Goal: Task Accomplishment & Management: Manage account settings

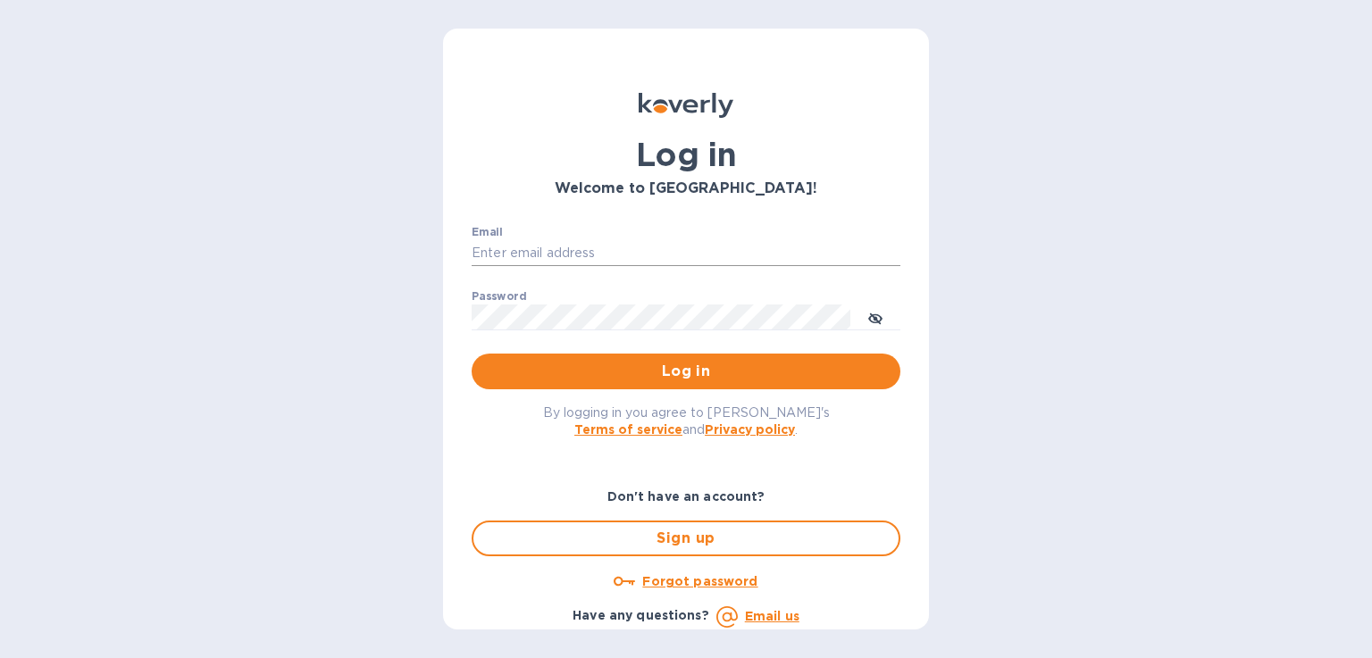
click at [501, 247] on input "Email" at bounding box center [686, 253] width 429 height 27
type input "valerie@tfilabs.com"
click at [541, 365] on span "Log in" at bounding box center [686, 371] width 400 height 21
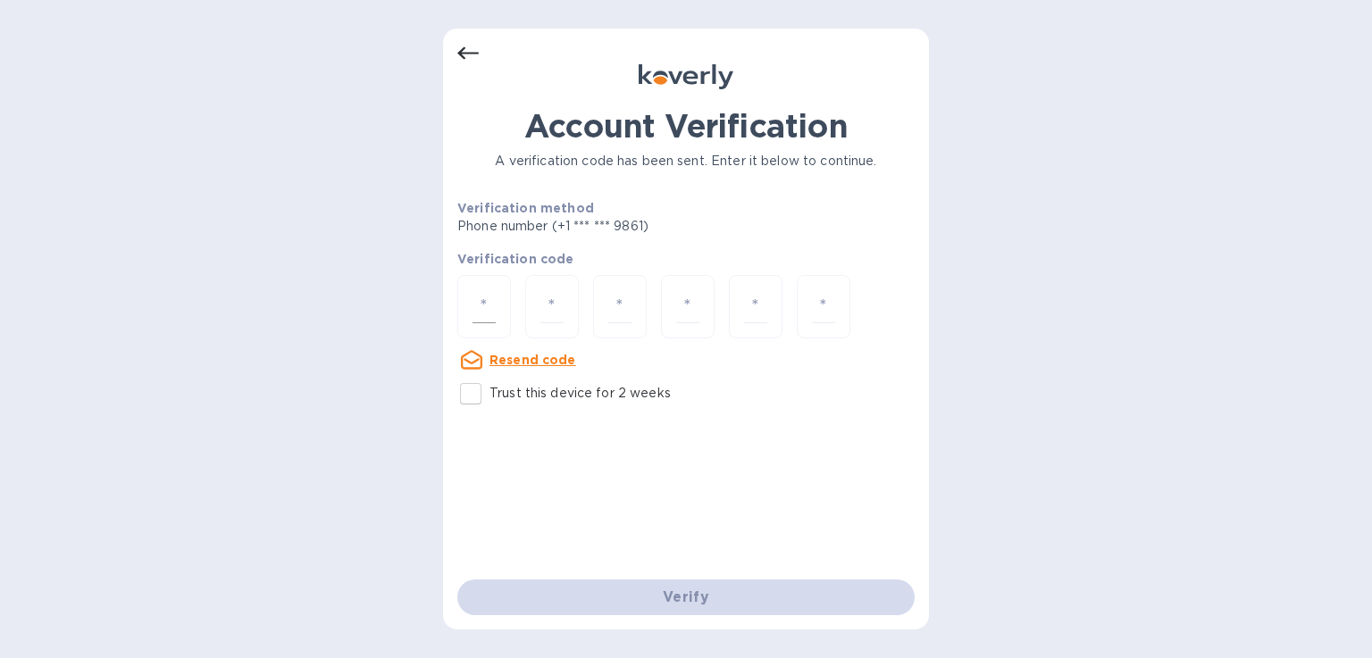
click at [492, 321] on input "number" at bounding box center [484, 306] width 23 height 33
type input "8"
type input "7"
type input "0"
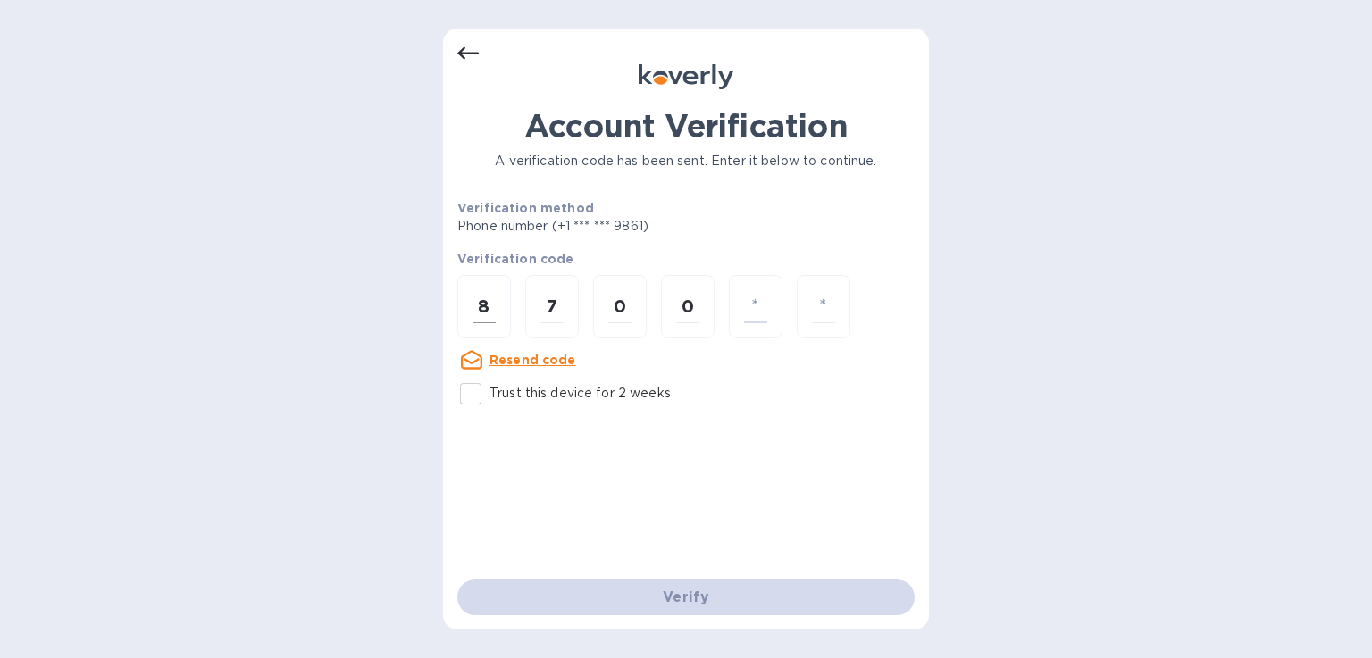
type input "8"
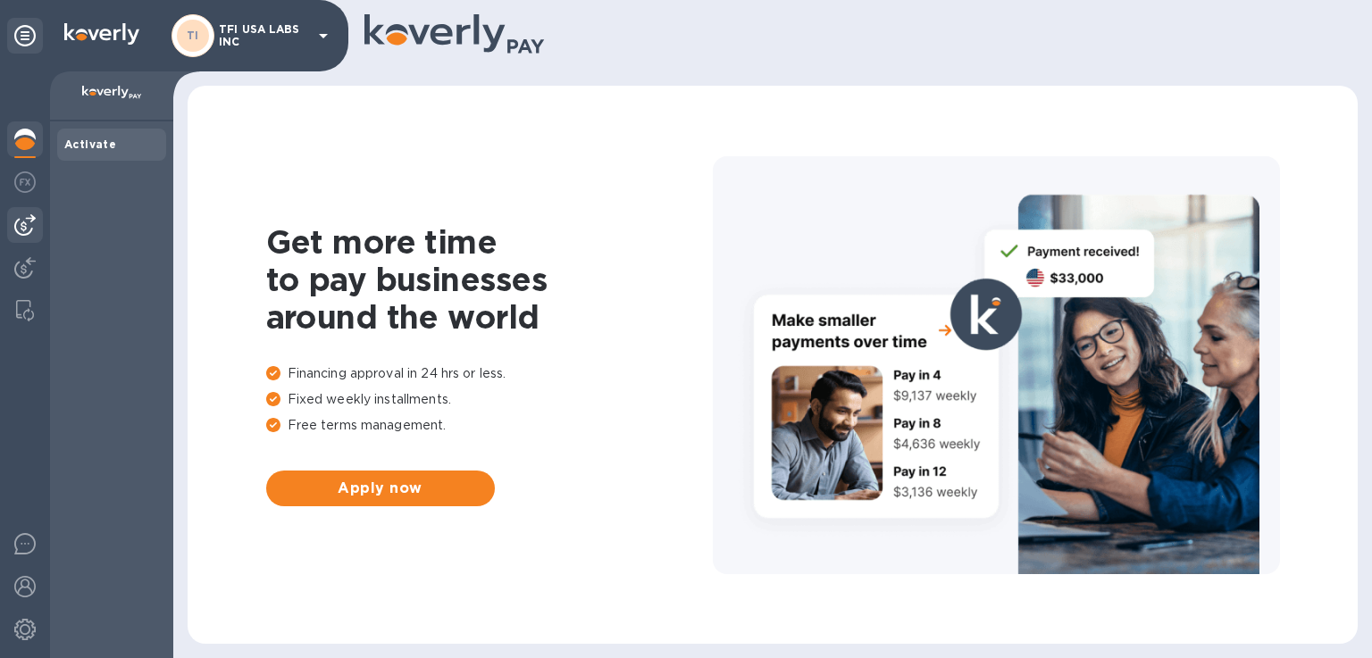
click at [23, 239] on div at bounding box center [25, 225] width 36 height 36
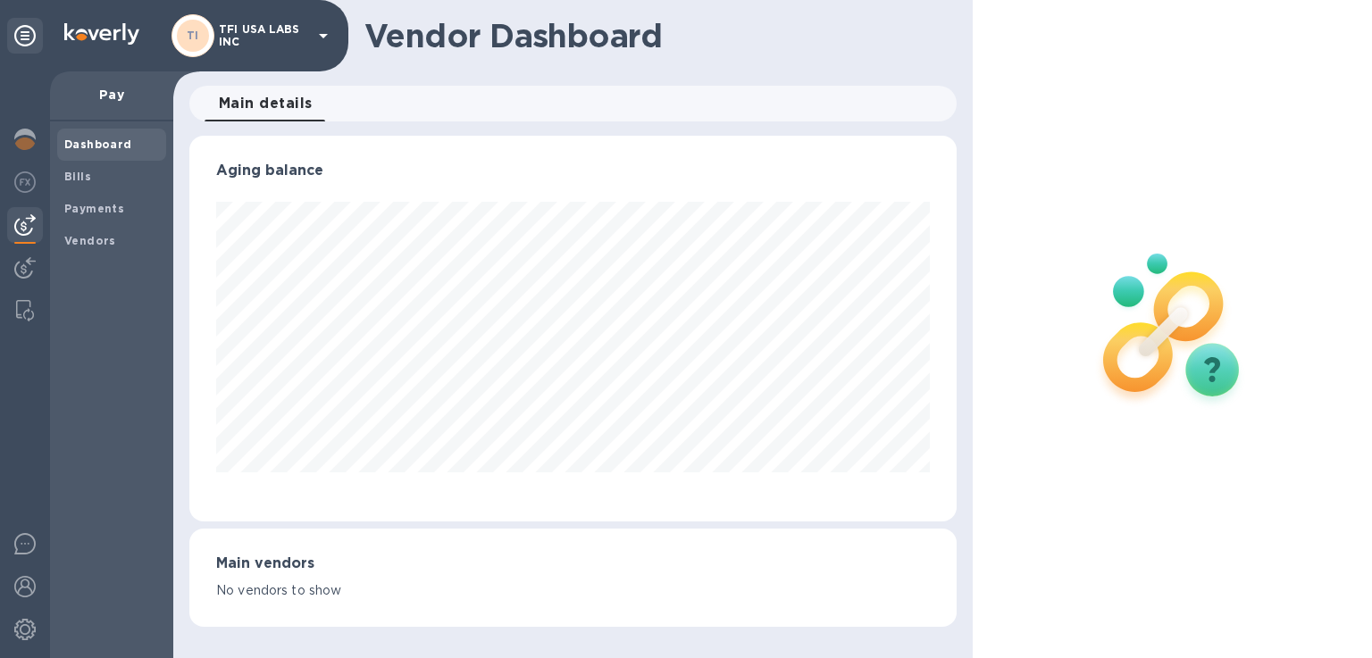
scroll to position [386, 767]
click at [111, 226] on div "Vendors" at bounding box center [111, 241] width 109 height 32
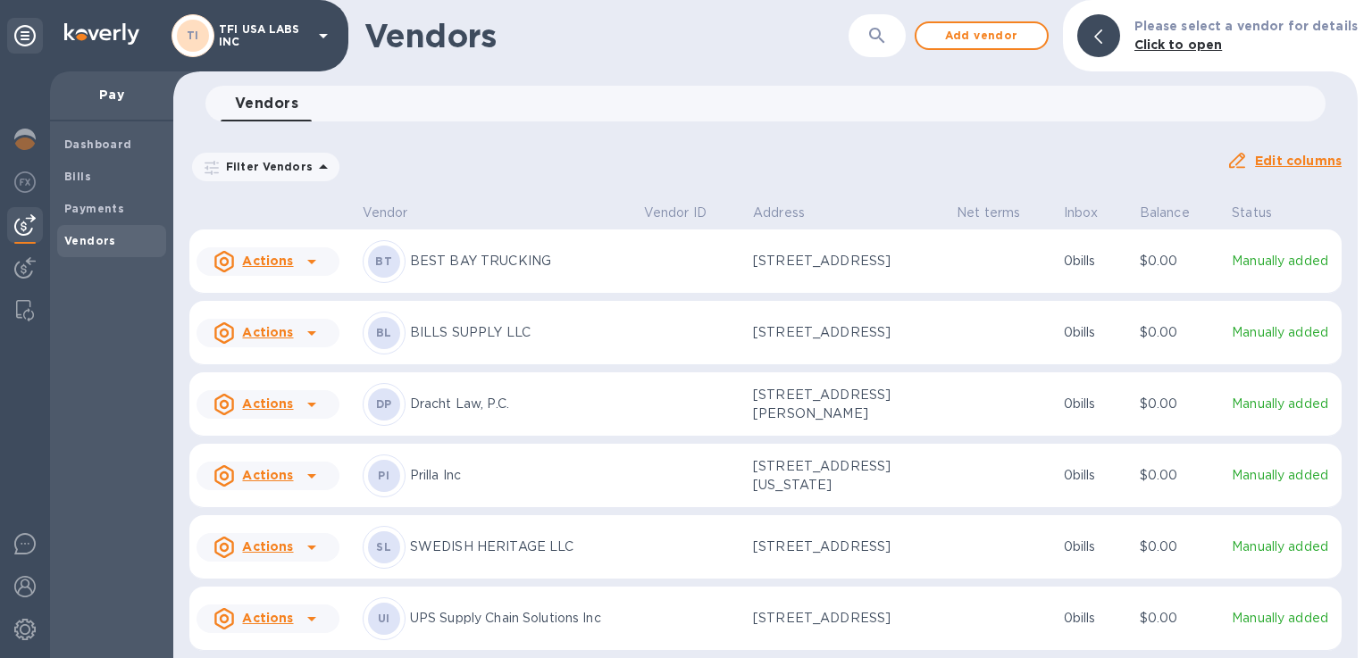
click at [1002, 20] on div "Vendors ​ Add vendor Please select a vendor for details Click to open" at bounding box center [765, 35] width 1185 height 71
click at [1001, 36] on span "Add vendor" at bounding box center [982, 35] width 102 height 21
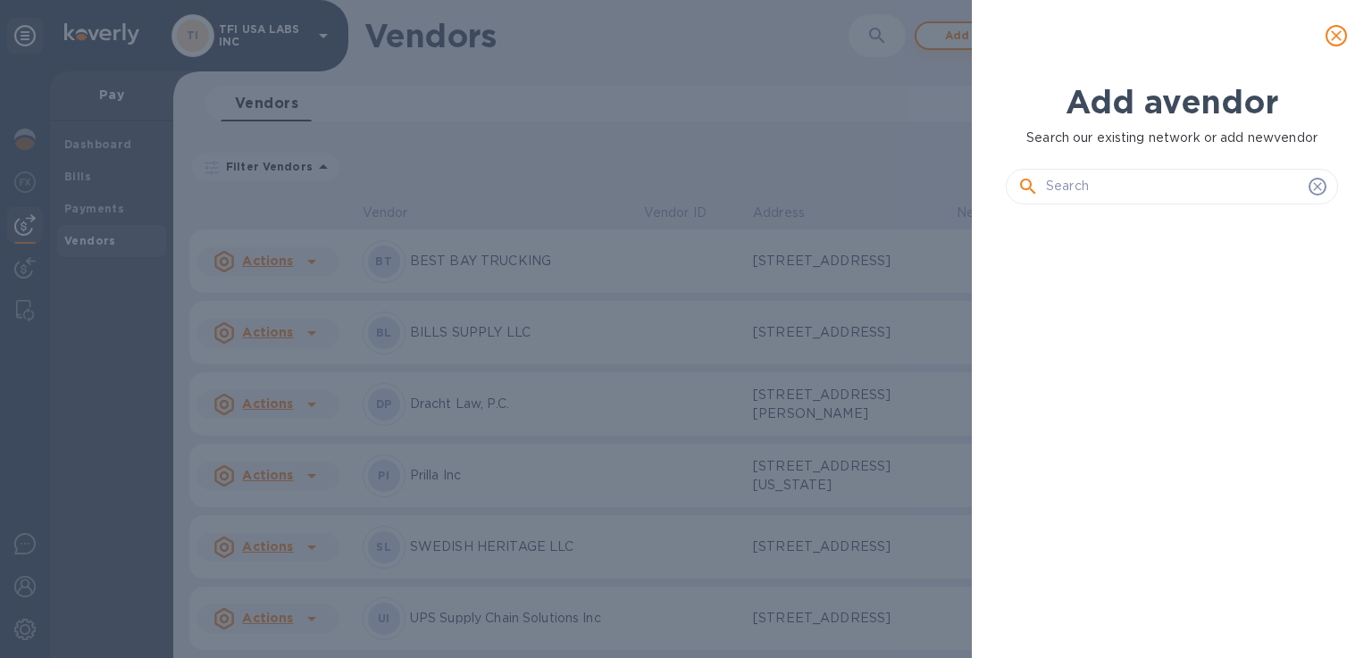
scroll to position [379, 340]
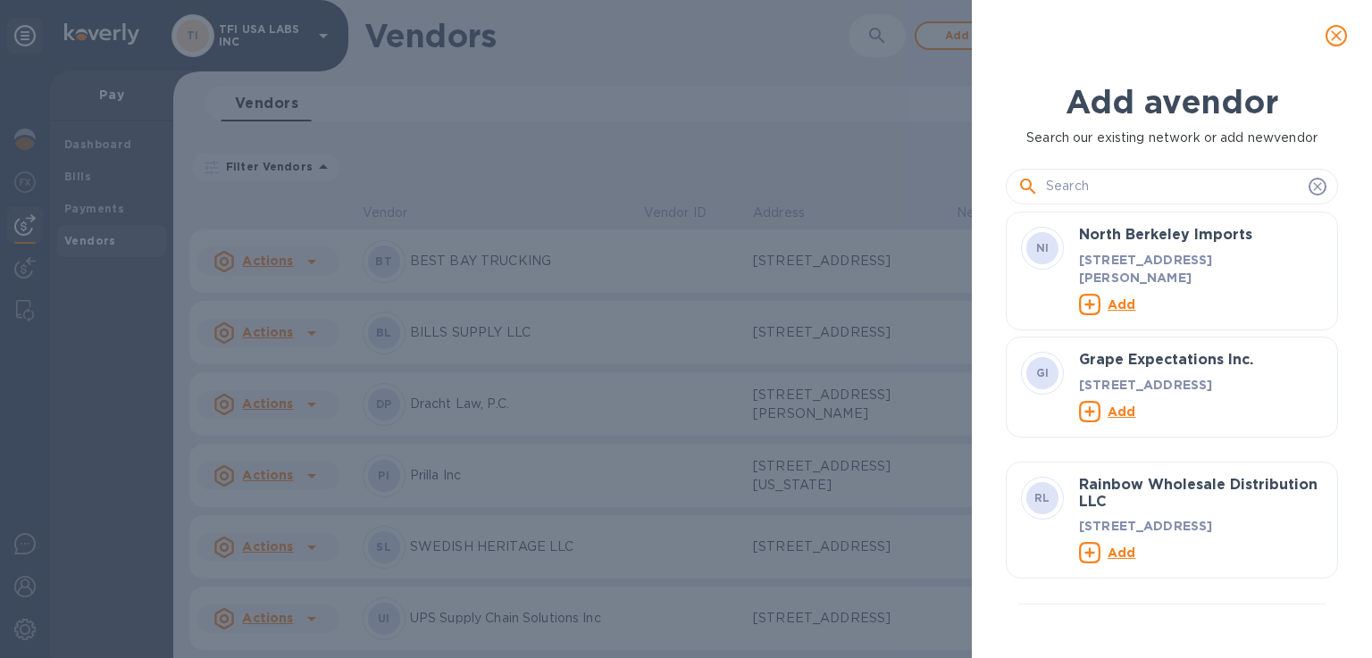
click at [1123, 182] on input "text" at bounding box center [1174, 186] width 256 height 27
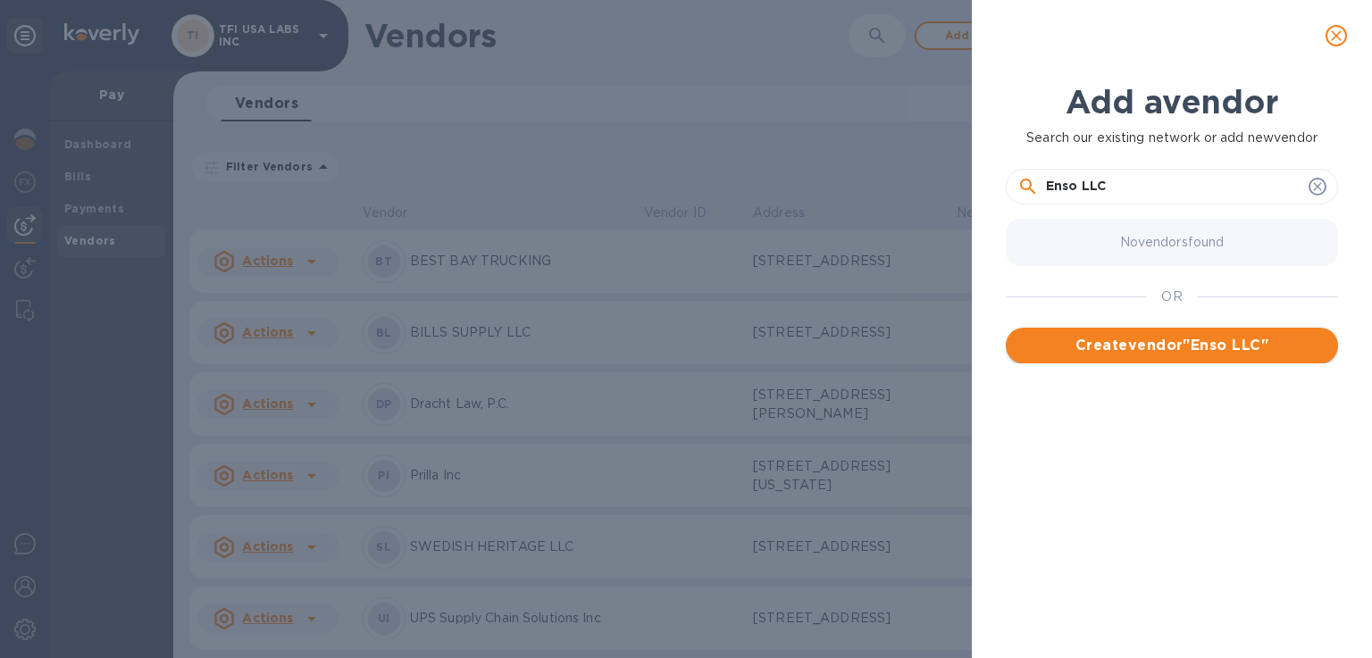
type input "Enso LLC"
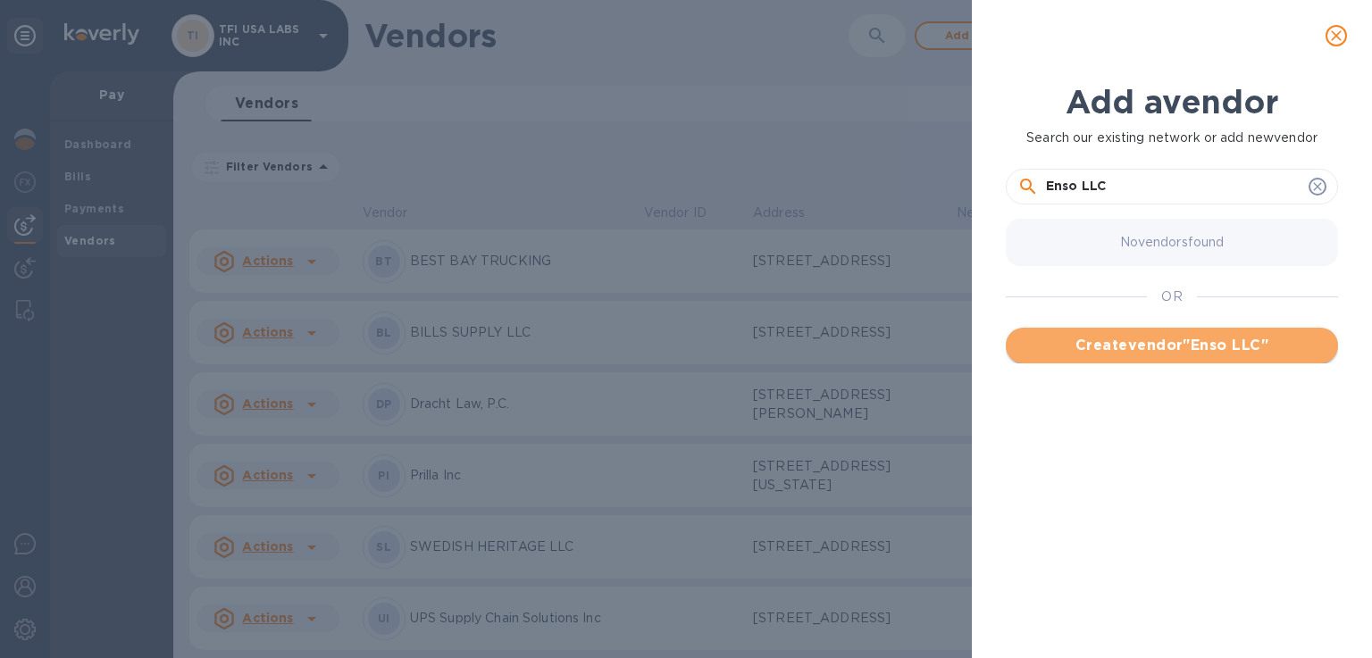
click at [1095, 335] on span "Create vendor " Enso LLC "" at bounding box center [1172, 345] width 304 height 21
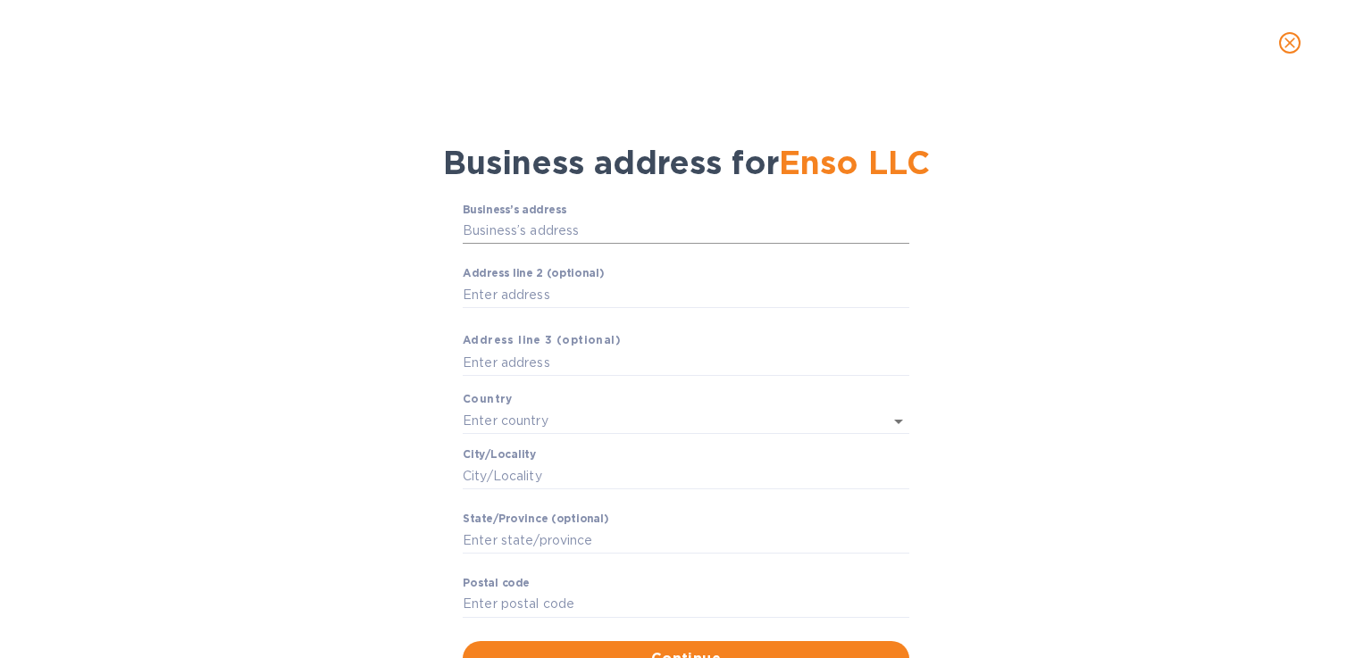
click at [581, 234] on input "Business’s аddress" at bounding box center [686, 231] width 447 height 27
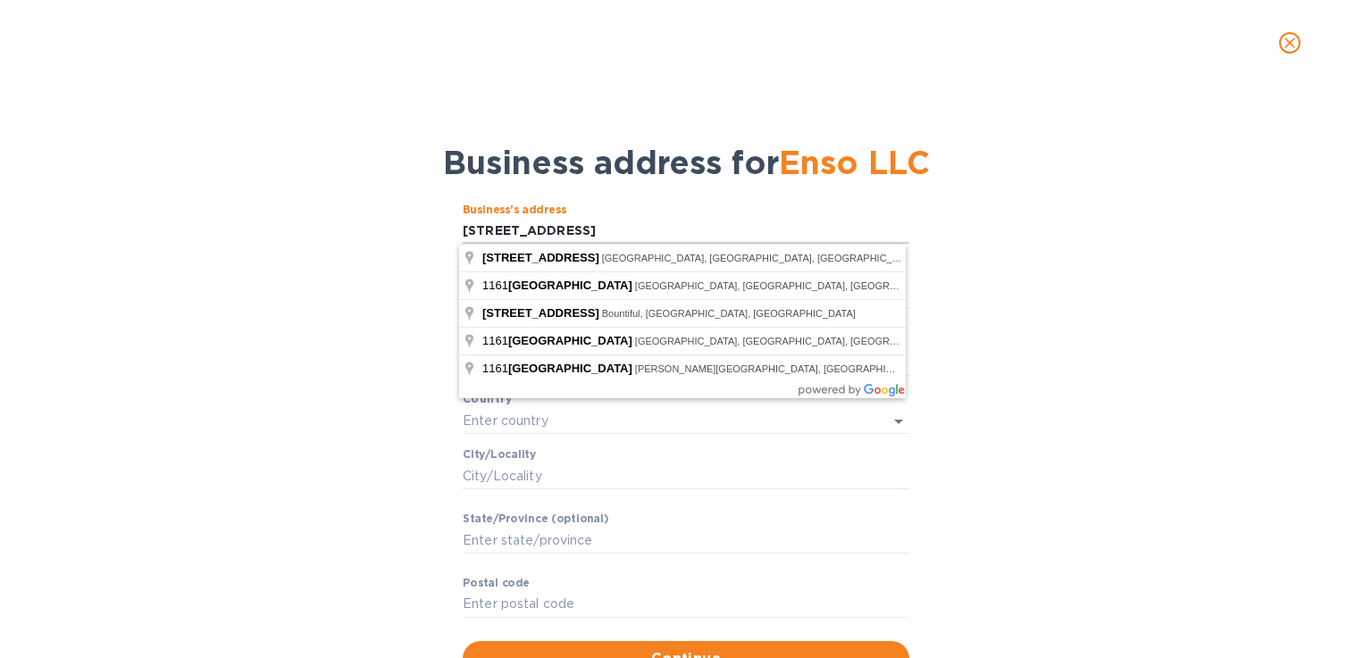
type input "1161 Ridge hill drive"
click at [430, 240] on div "Business’s аddress 1161 Ridge hill drive ​ Аddress line 2 (optional) ​ Аddress …" at bounding box center [686, 440] width 1326 height 495
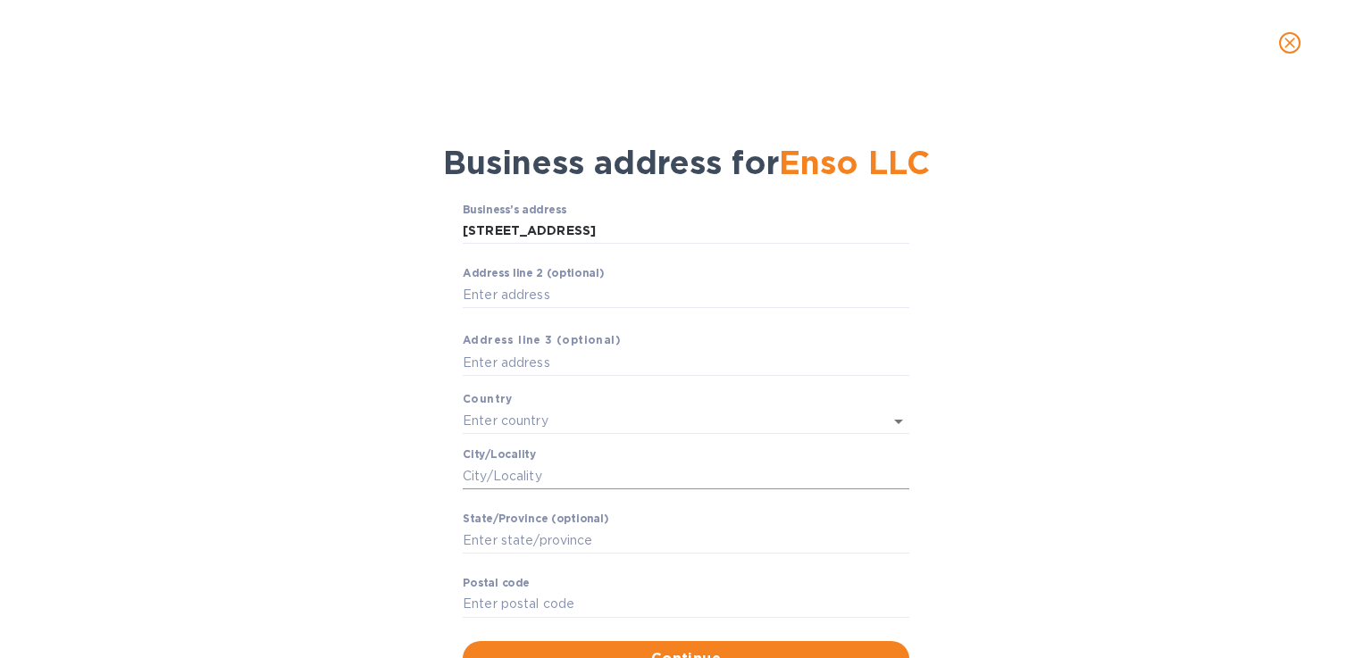
click at [474, 471] on input "Сity/Locаlity" at bounding box center [686, 476] width 447 height 27
type input "goodlettsville"
click at [481, 531] on input "Stаte/Province (optional)" at bounding box center [686, 540] width 447 height 27
type input "TN"
click at [482, 598] on input "Pоstal cоde" at bounding box center [686, 604] width 447 height 27
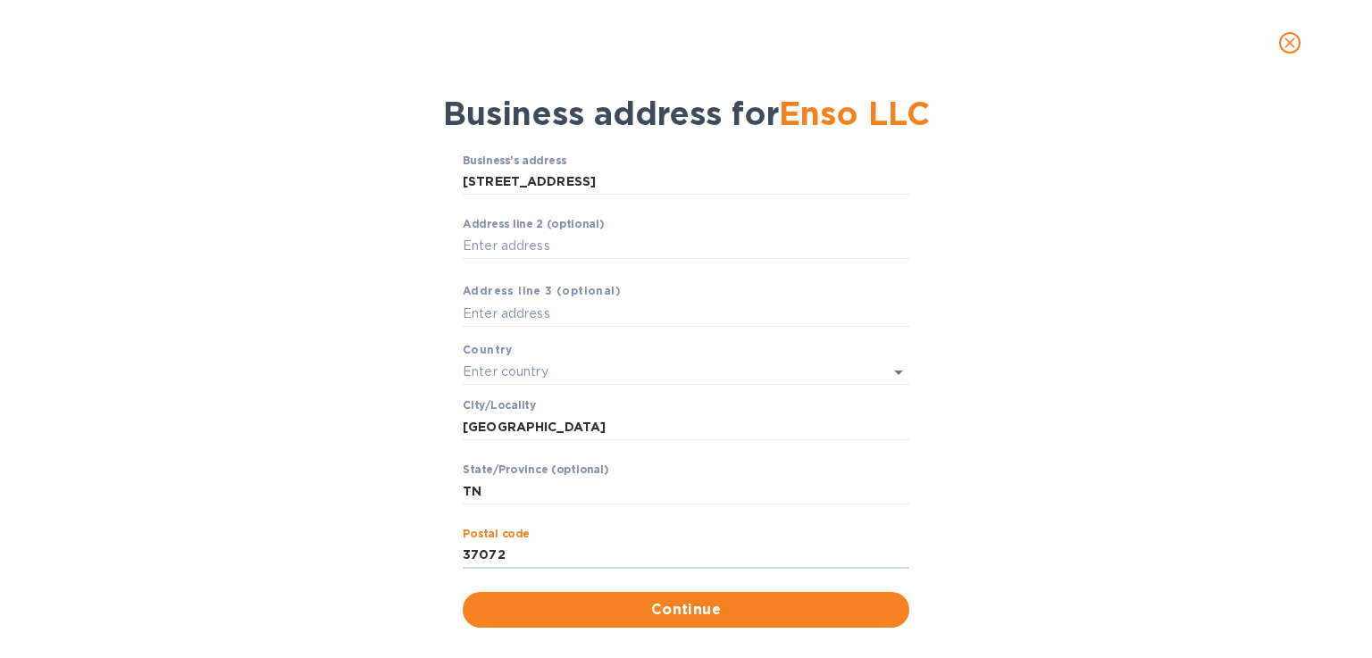
scroll to position [73, 0]
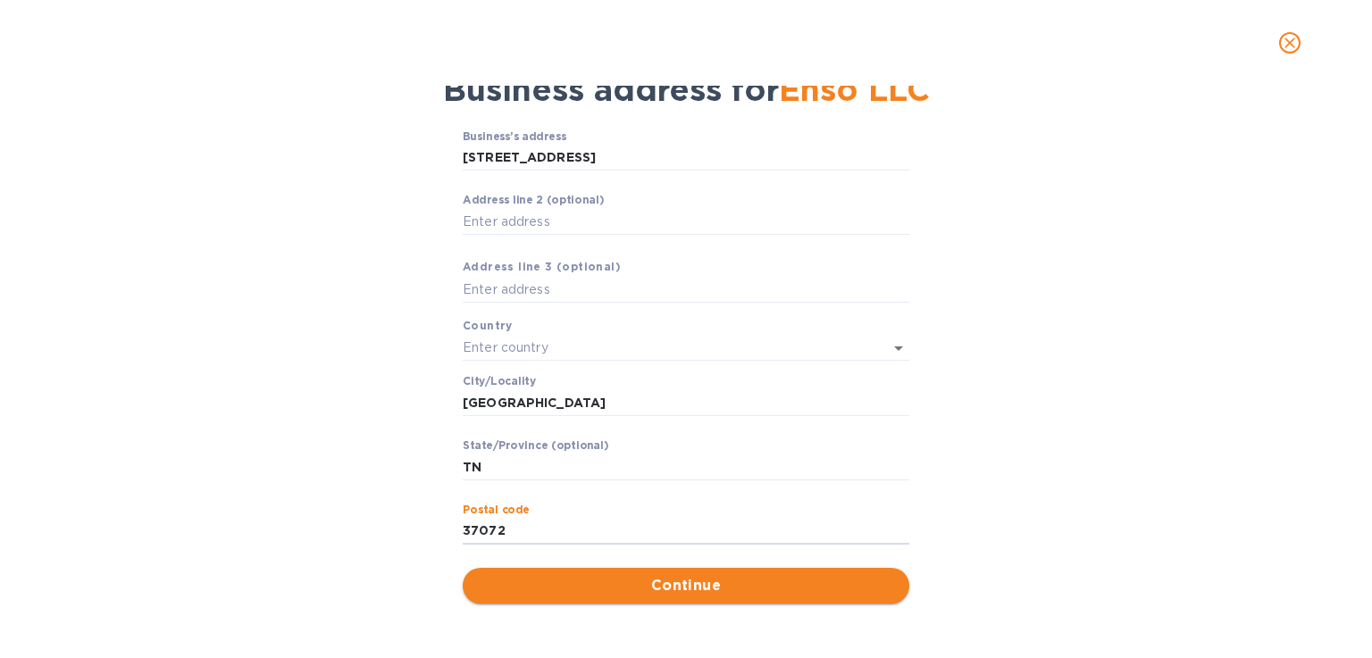
type input "37072"
click at [504, 575] on span "Continue" at bounding box center [686, 585] width 418 height 21
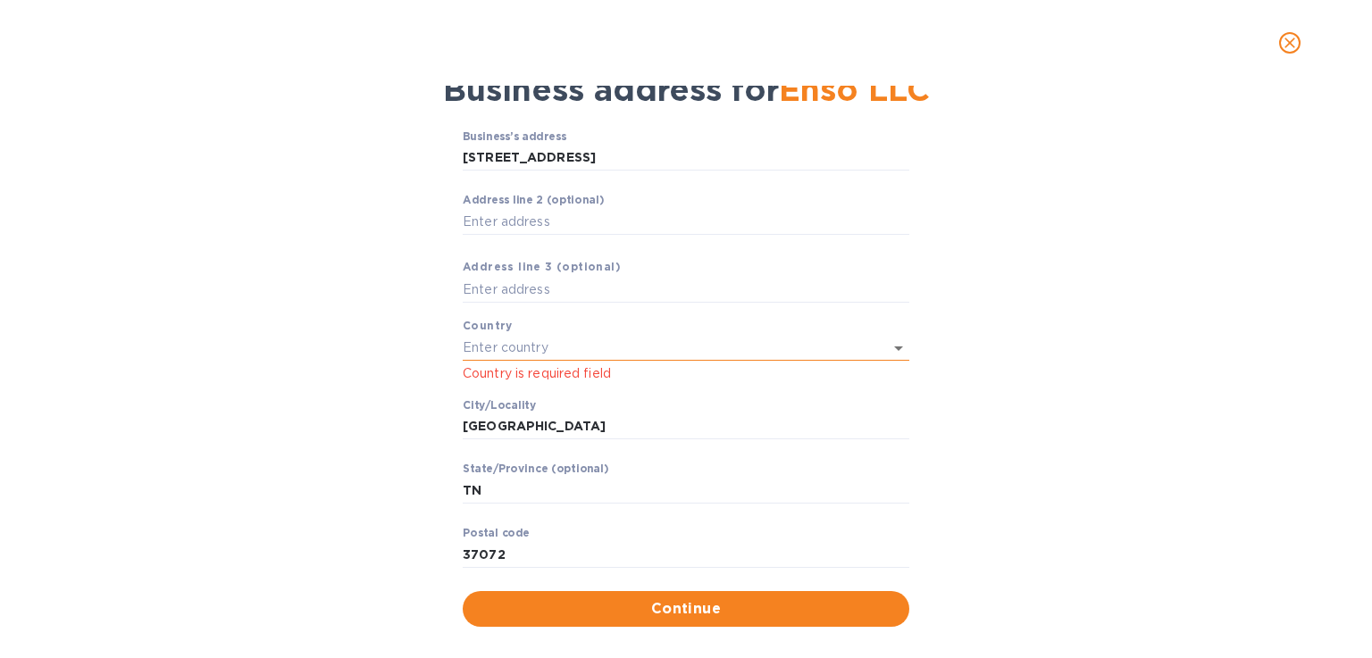
click at [507, 350] on input "text" at bounding box center [661, 348] width 397 height 26
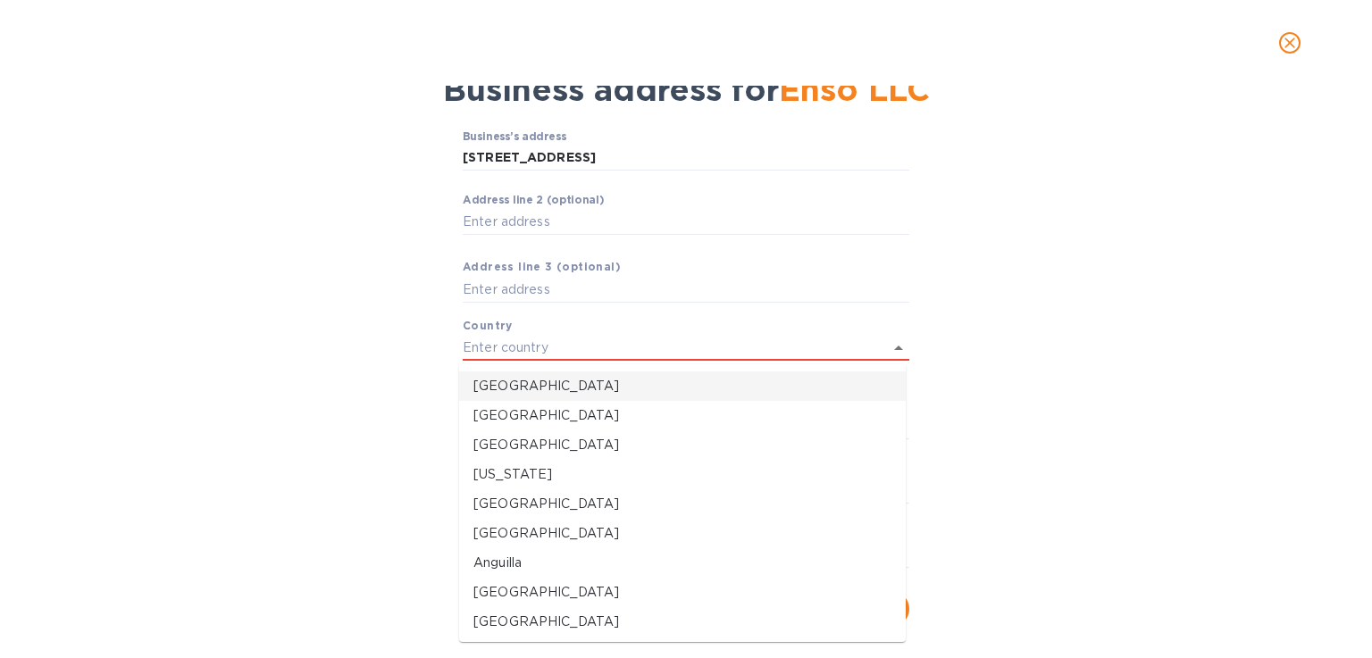
click at [508, 398] on li "United States" at bounding box center [682, 386] width 447 height 29
type input "United States"
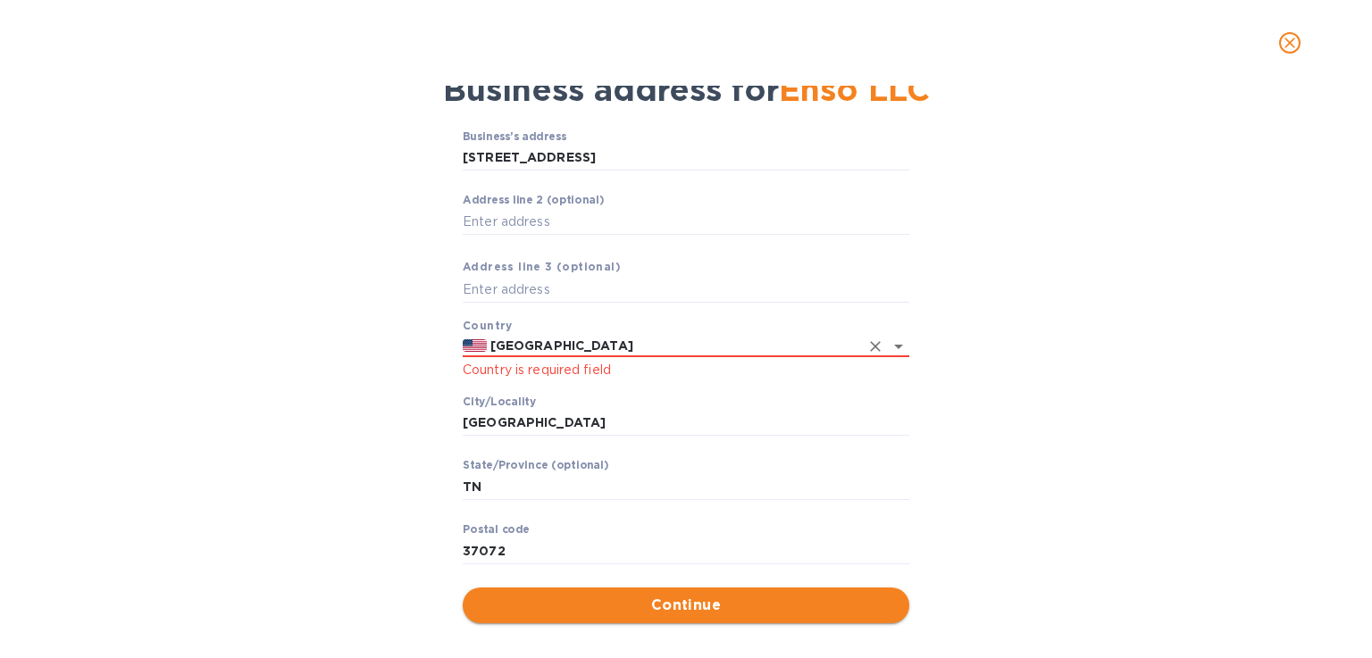
click at [539, 609] on span "Continue" at bounding box center [686, 605] width 418 height 21
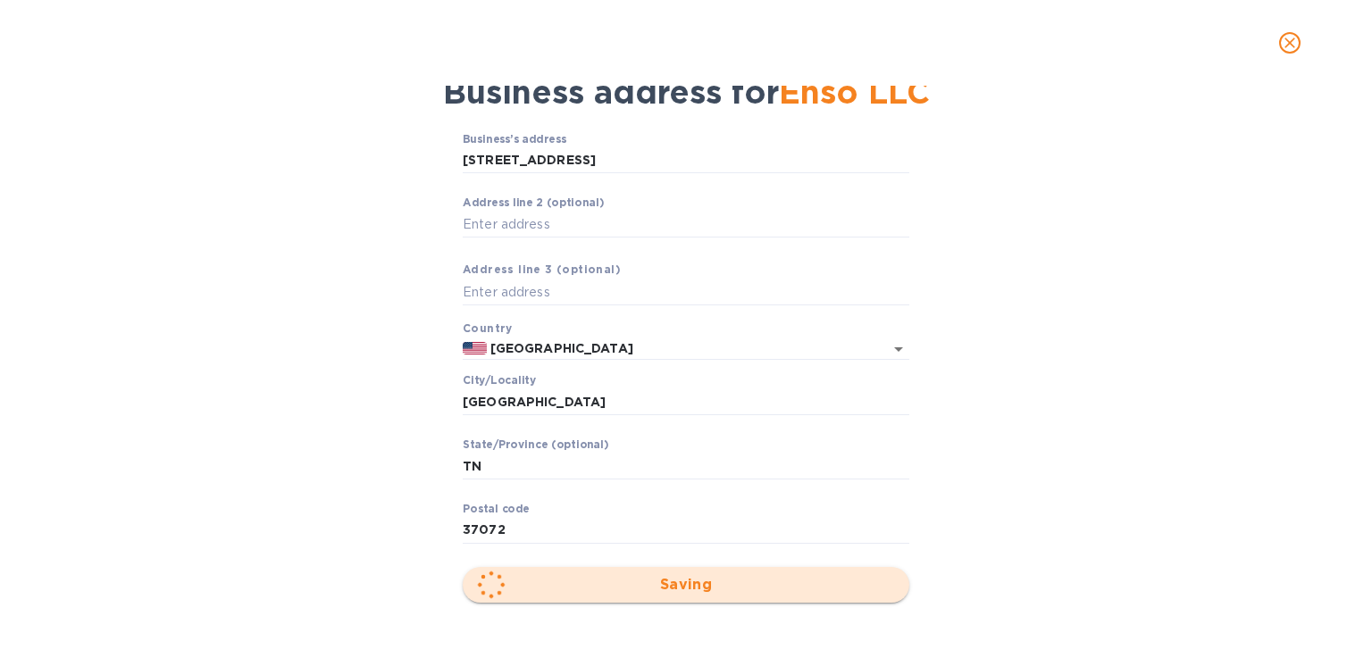
scroll to position [70, 0]
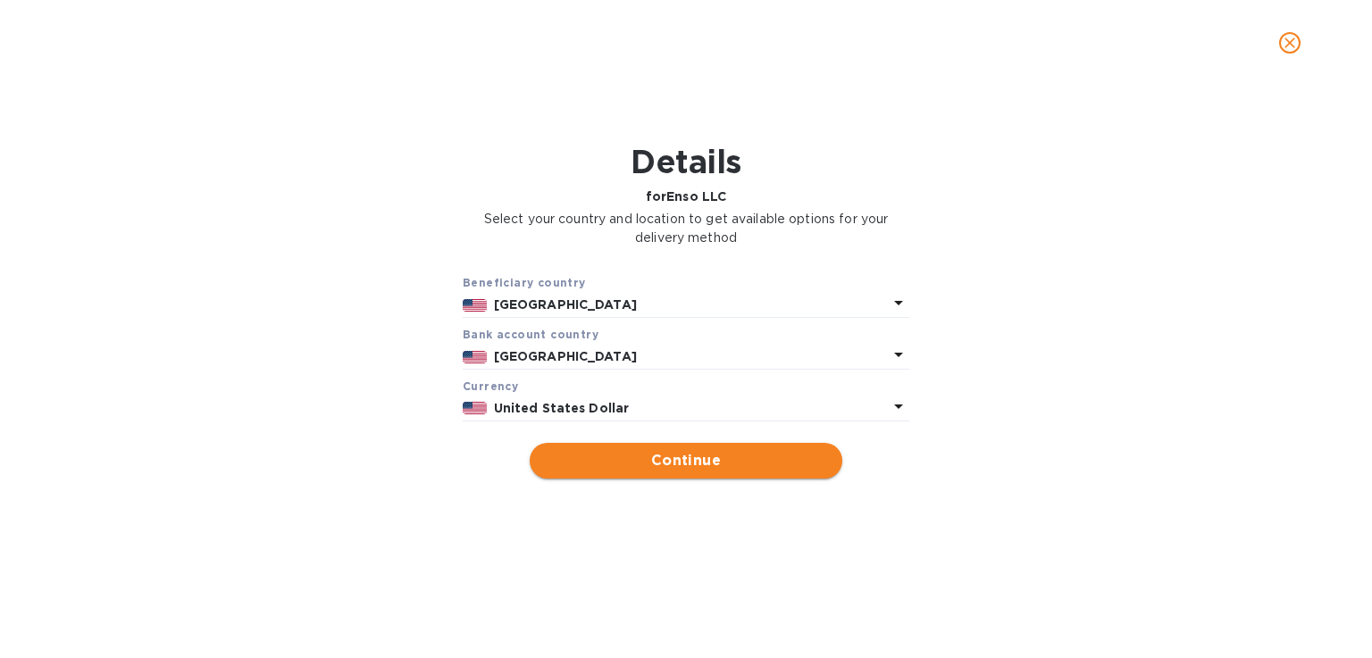
click at [616, 471] on span "Continue" at bounding box center [686, 460] width 284 height 21
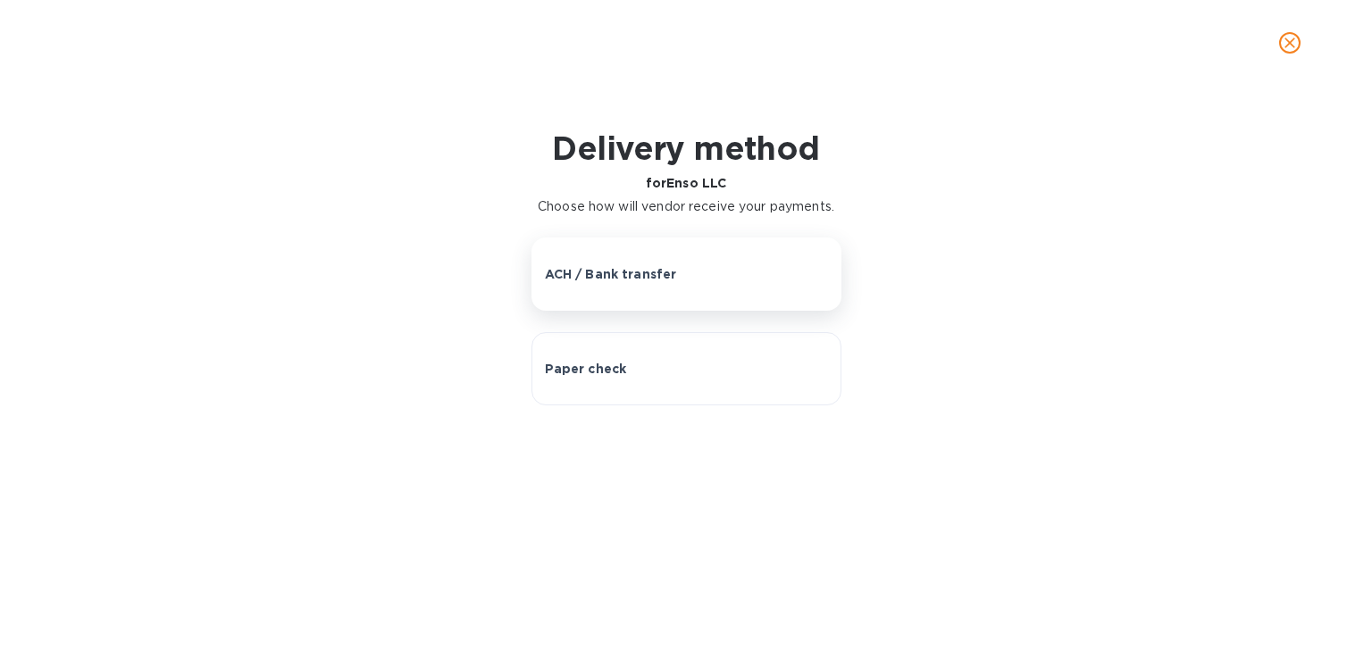
click at [620, 296] on button "ACH / Bank transfer" at bounding box center [687, 274] width 310 height 73
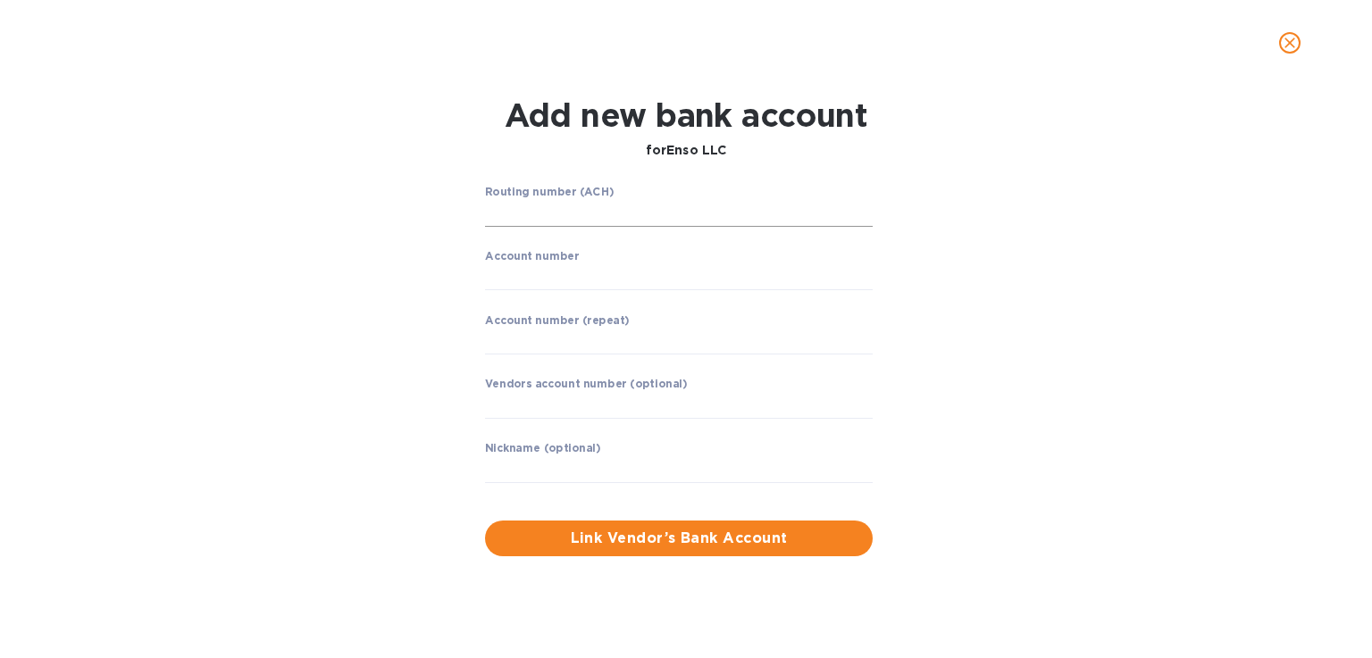
click at [572, 219] on input "string" at bounding box center [679, 213] width 388 height 27
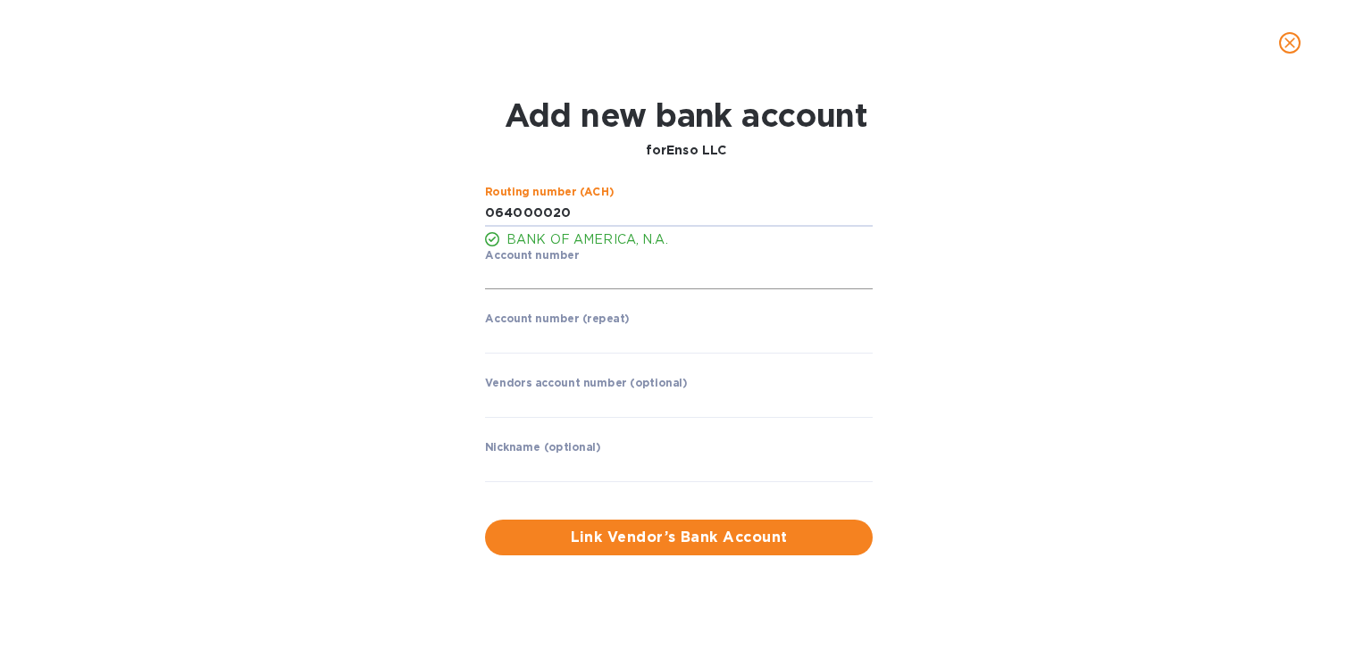
type input "064000020"
click at [529, 284] on input "string" at bounding box center [679, 277] width 388 height 27
type input "444025345623"
click at [520, 349] on input "string" at bounding box center [679, 340] width 388 height 27
type input "444025345623"
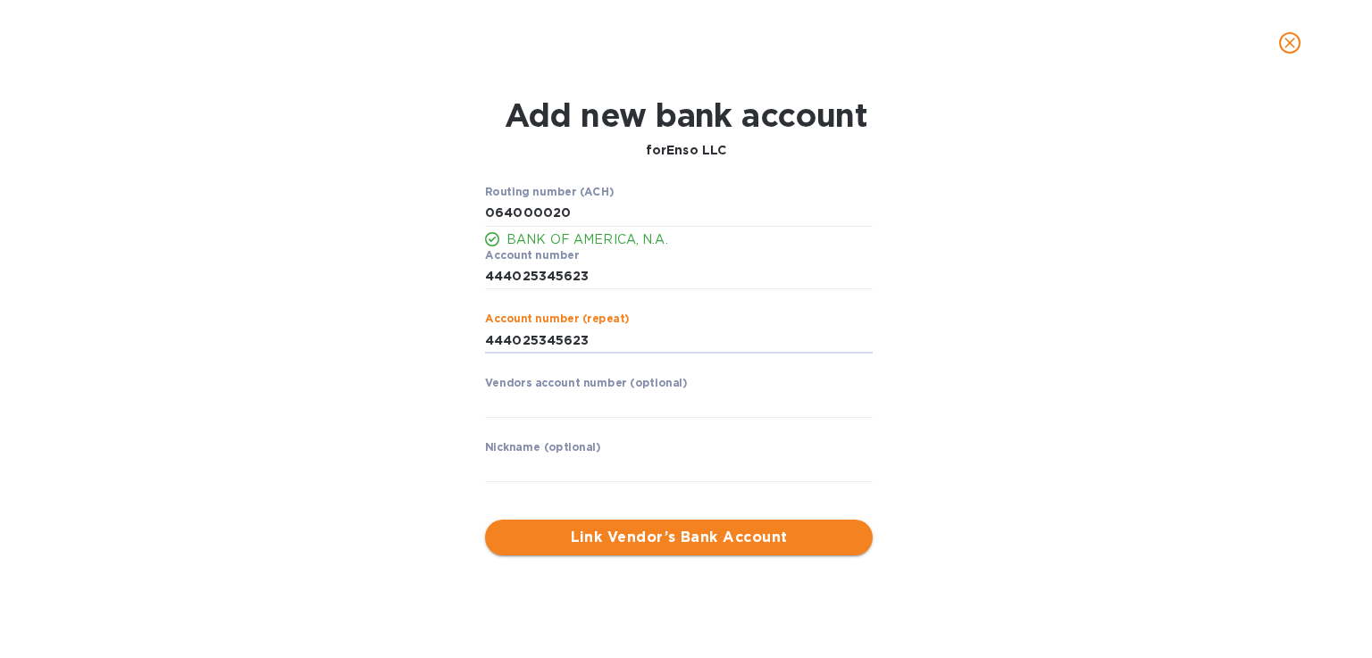
click at [537, 531] on span "Link Vendor’s Bank Account" at bounding box center [678, 537] width 359 height 21
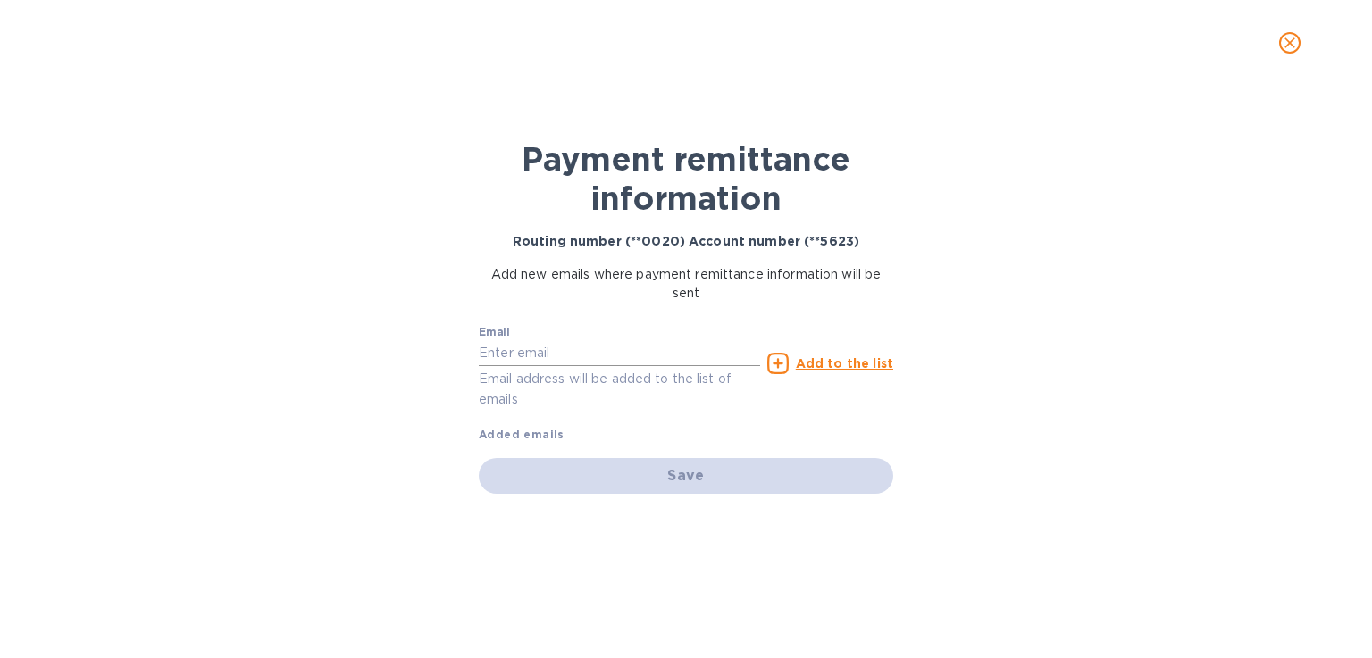
click at [539, 357] on input "text" at bounding box center [619, 353] width 281 height 27
type input "preston@ensoscience.com"
click at [817, 367] on u "Add to the list" at bounding box center [844, 363] width 97 height 14
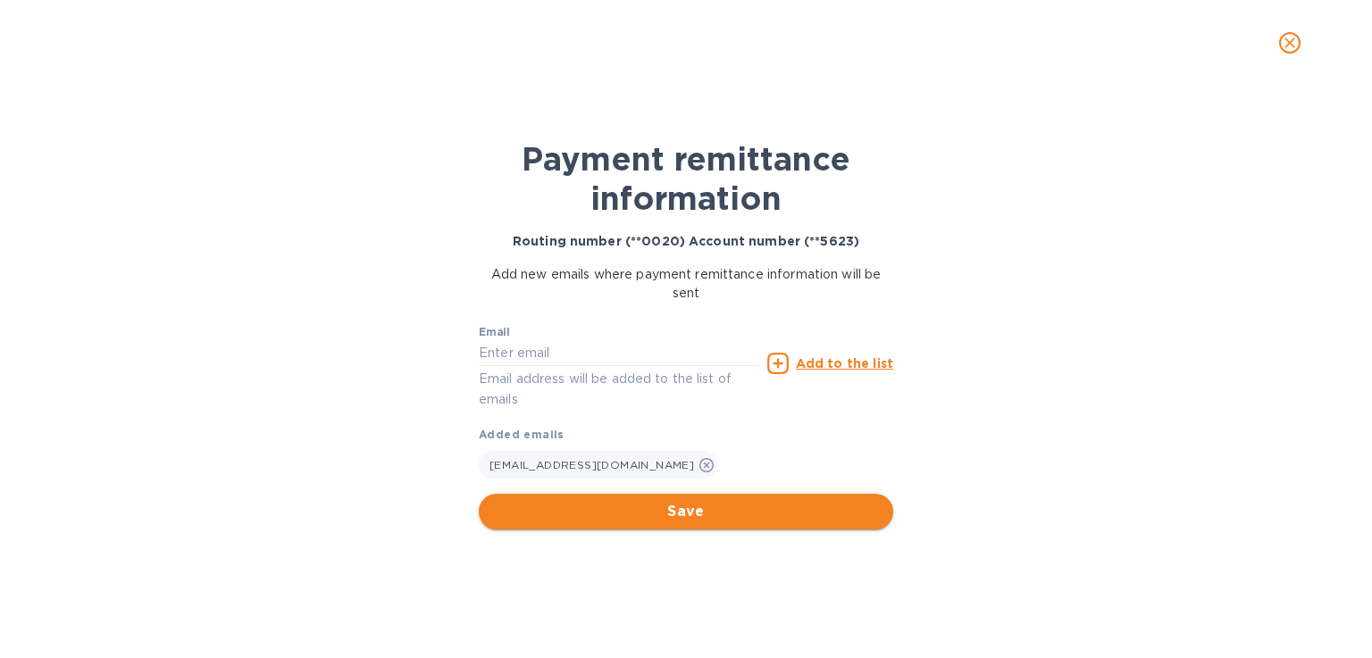
click at [675, 501] on span "Save" at bounding box center [686, 511] width 386 height 21
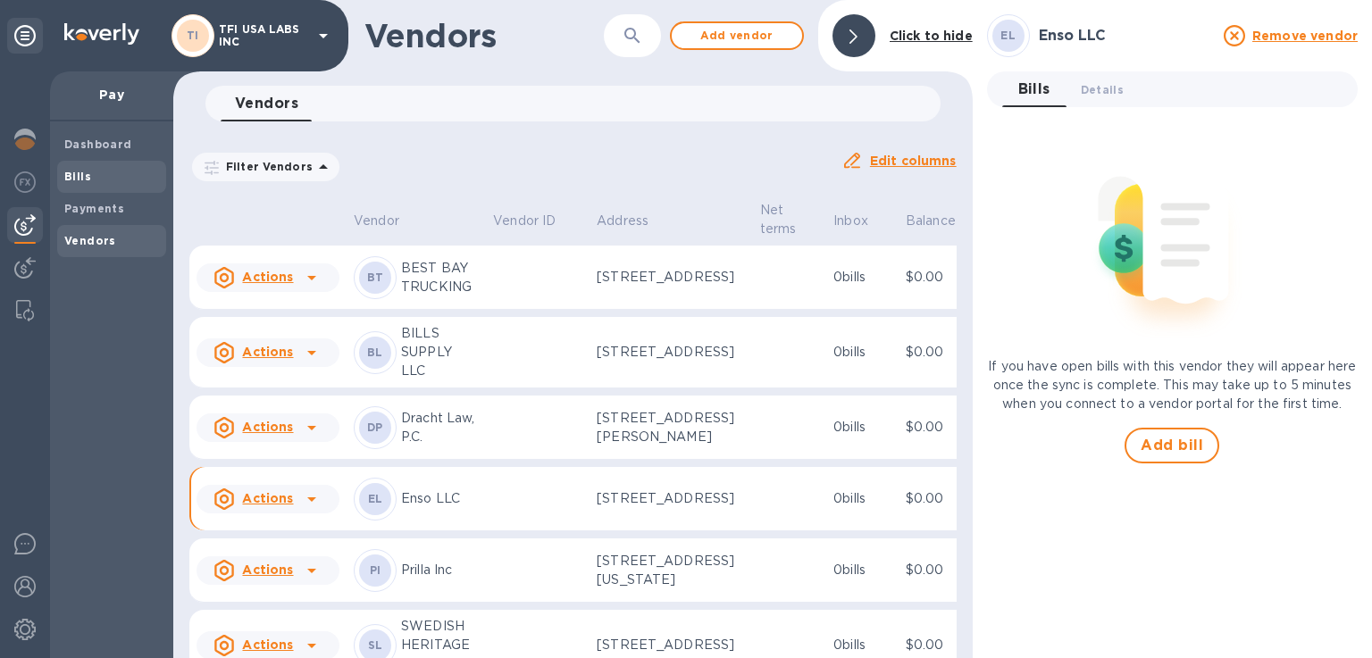
click at [105, 185] on span "Bills" at bounding box center [111, 177] width 95 height 18
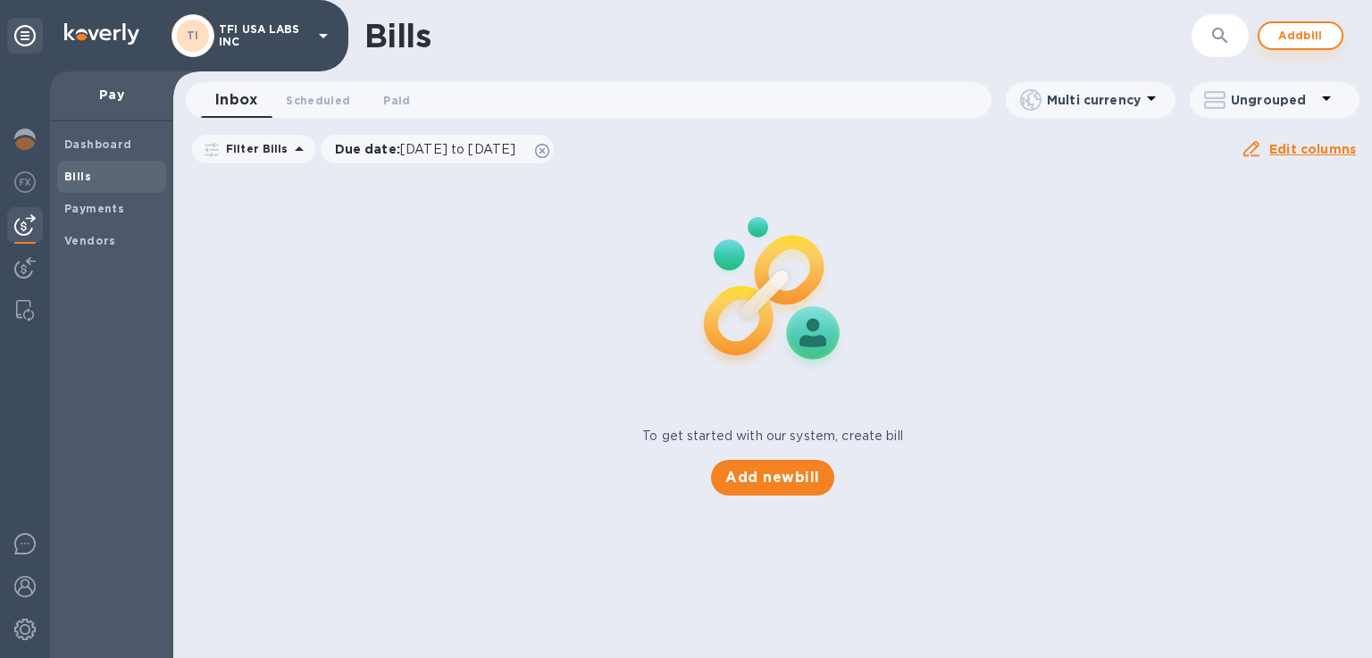
click at [1304, 25] on span "Add bill" at bounding box center [1301, 35] width 54 height 21
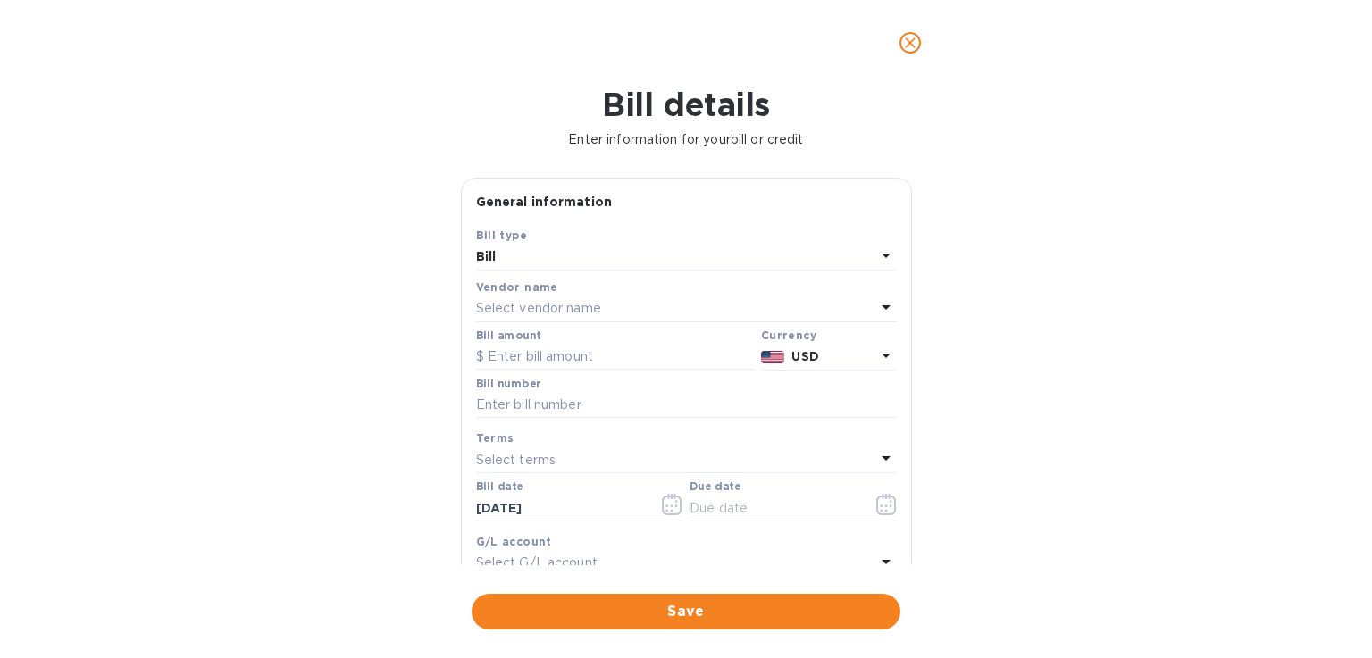
click at [551, 305] on p "Select vendor name" at bounding box center [538, 308] width 125 height 19
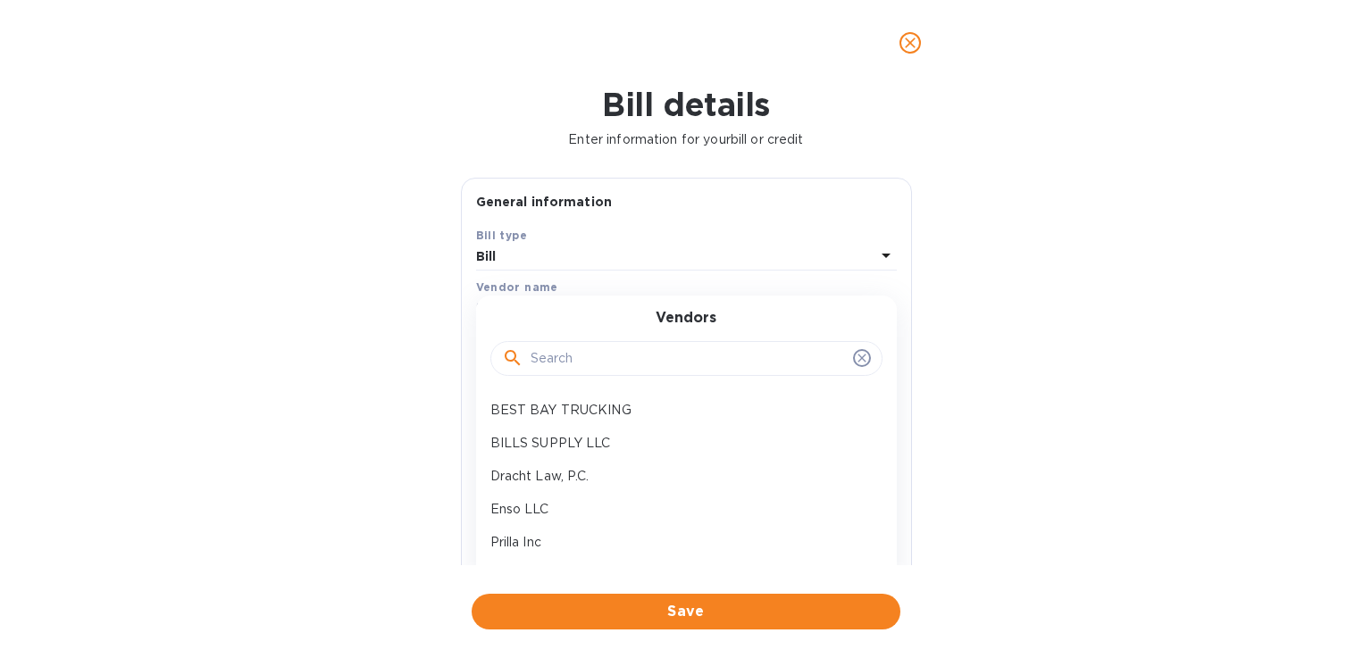
click at [563, 358] on input "text" at bounding box center [688, 359] width 315 height 27
type input "e"
click at [565, 436] on p "Enso LLC" at bounding box center [679, 443] width 378 height 19
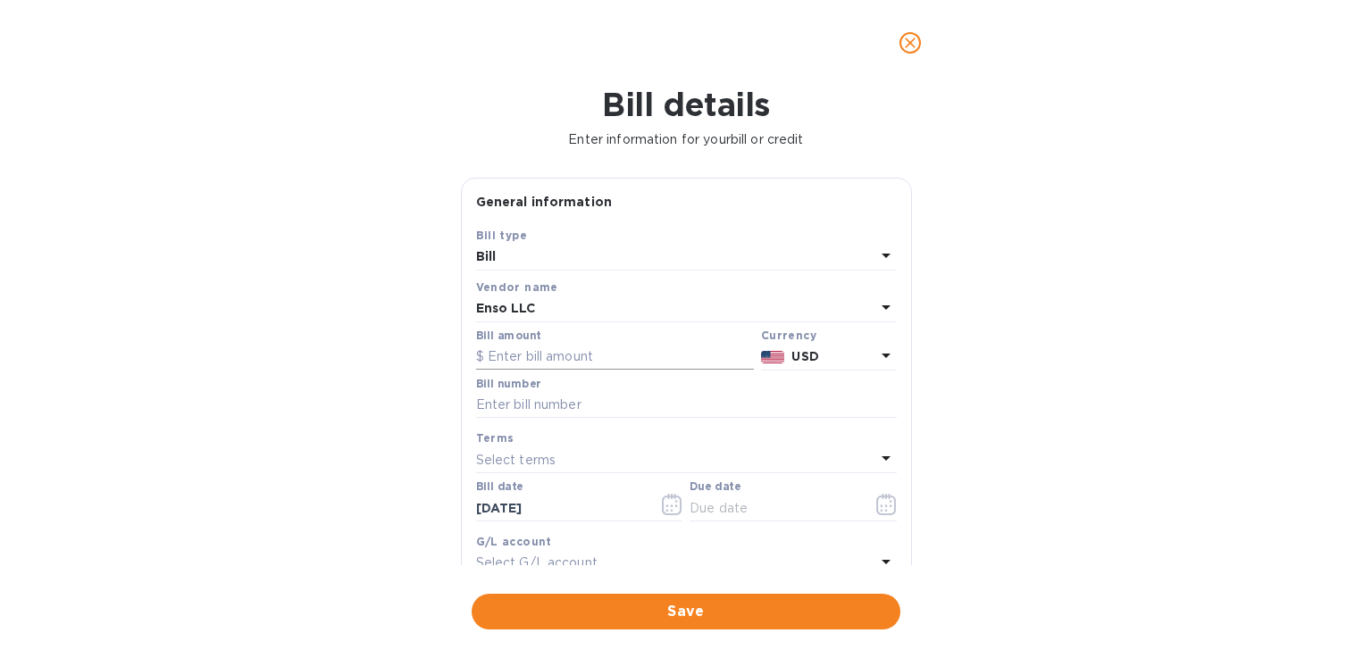
click at [549, 362] on input "text" at bounding box center [615, 357] width 278 height 27
type input "20,000.00"
click at [532, 398] on input "text" at bounding box center [686, 405] width 421 height 27
type input "GAP"
click at [880, 507] on icon "button" at bounding box center [881, 506] width 3 height 3
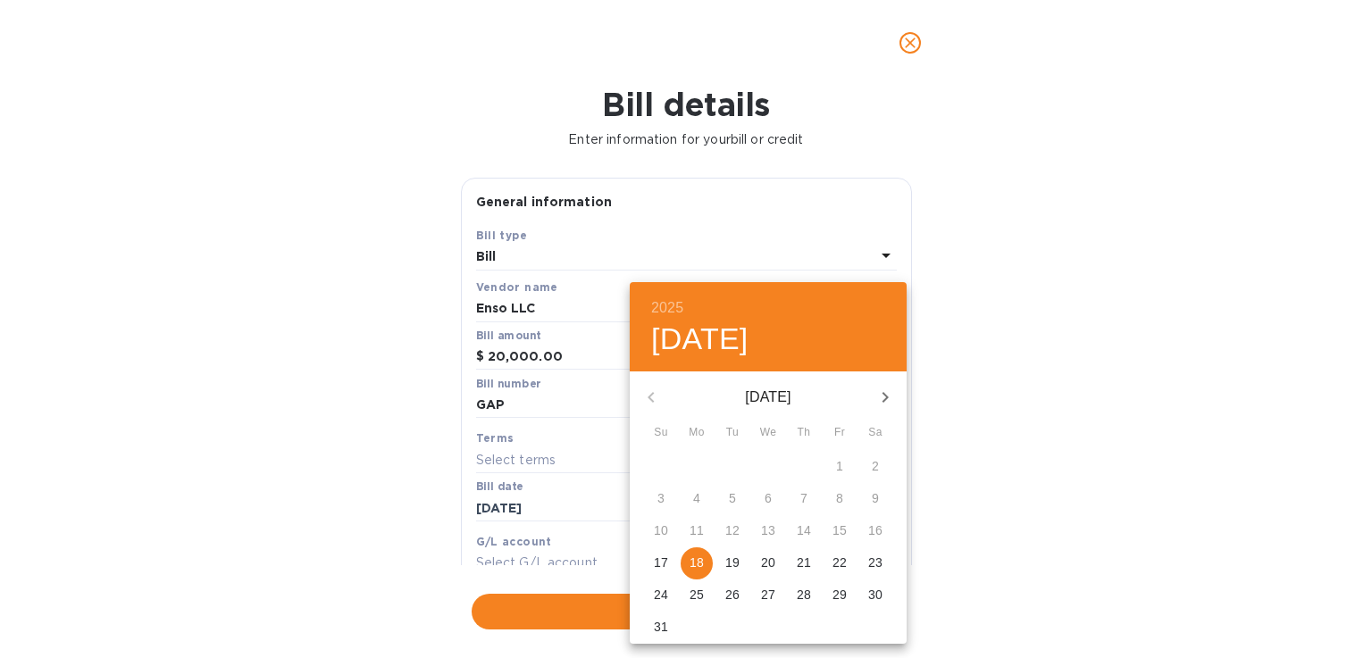
click at [696, 557] on p "18" at bounding box center [697, 563] width 14 height 18
type input "08/18/2025"
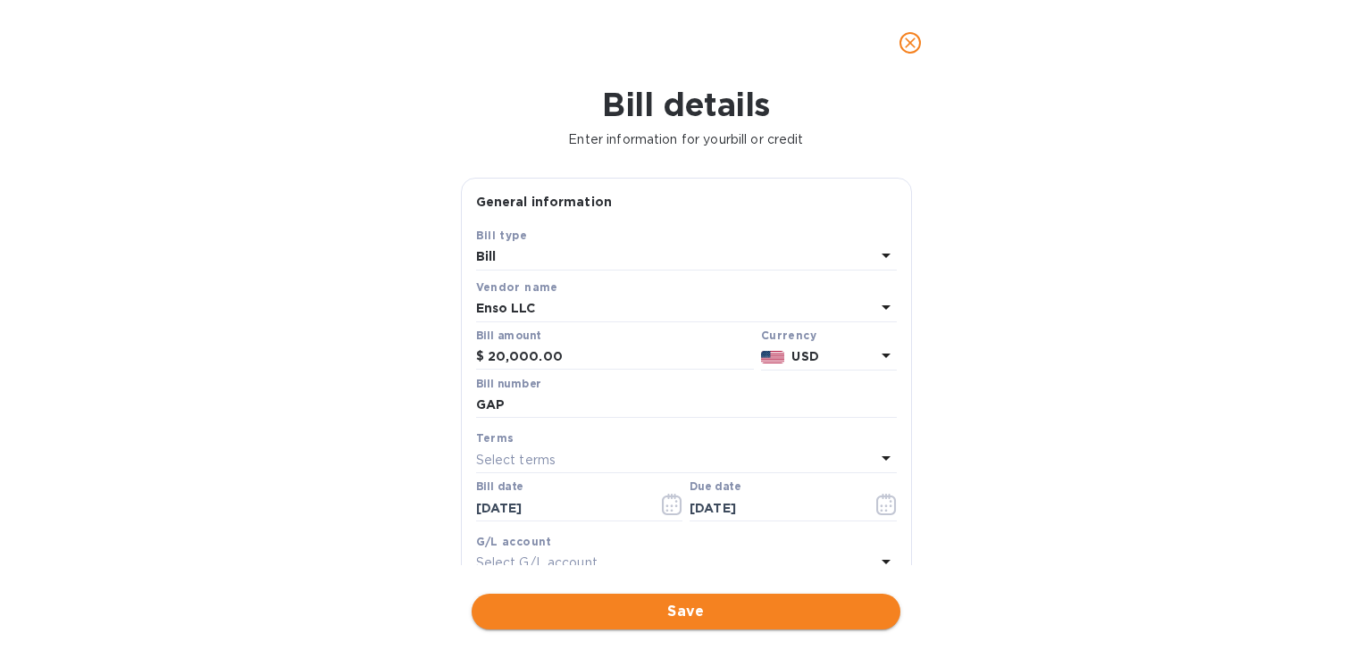
click at [529, 601] on span "Save" at bounding box center [686, 611] width 400 height 21
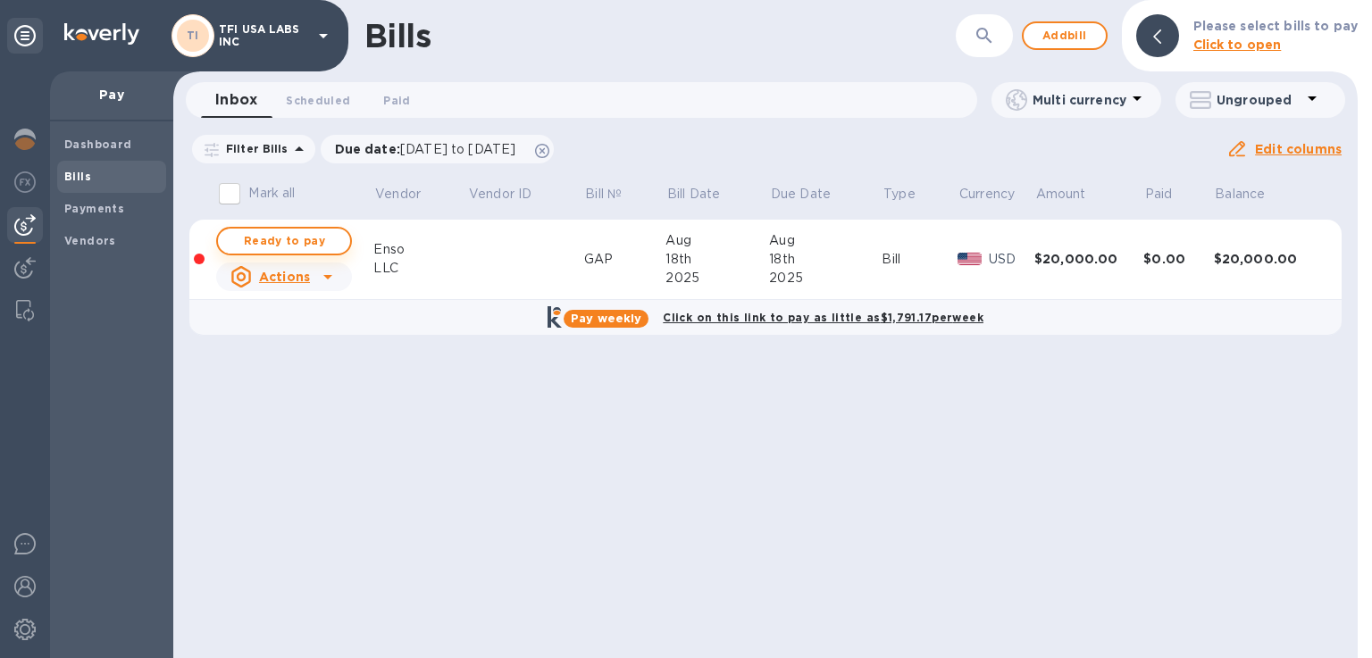
click at [300, 244] on span "Ready to pay" at bounding box center [284, 241] width 104 height 21
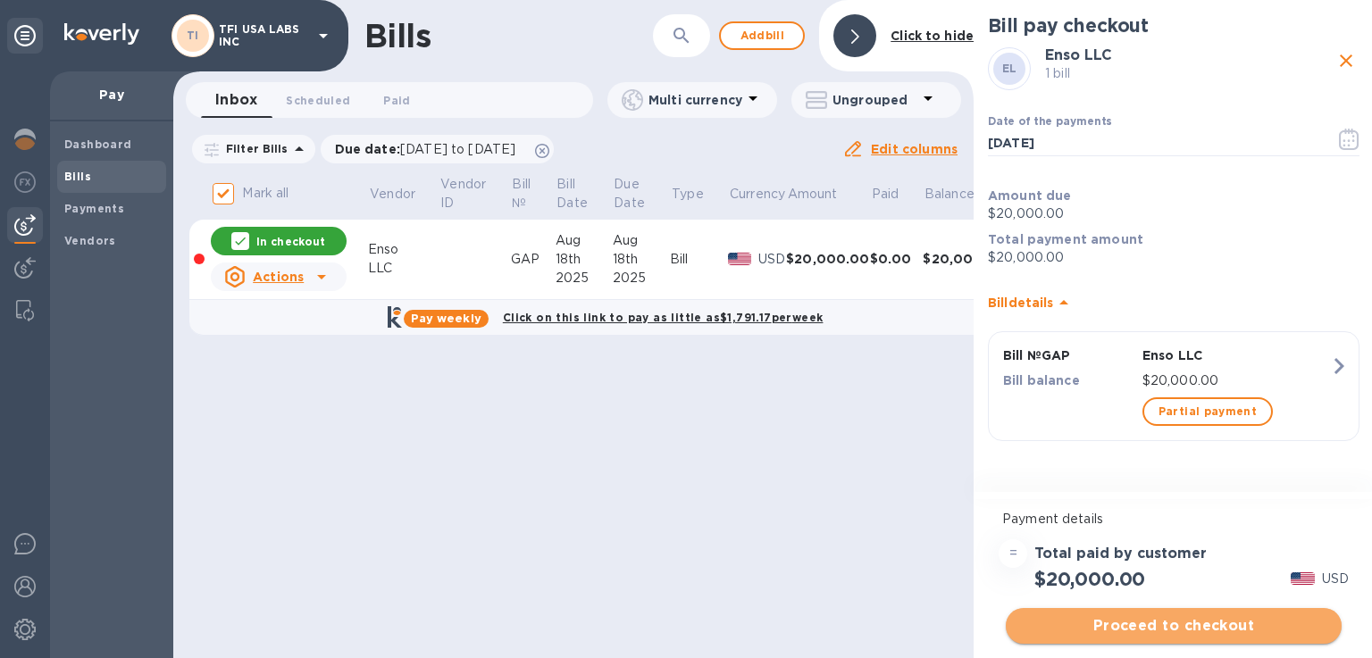
click at [1139, 627] on span "Proceed to checkout" at bounding box center [1173, 626] width 307 height 21
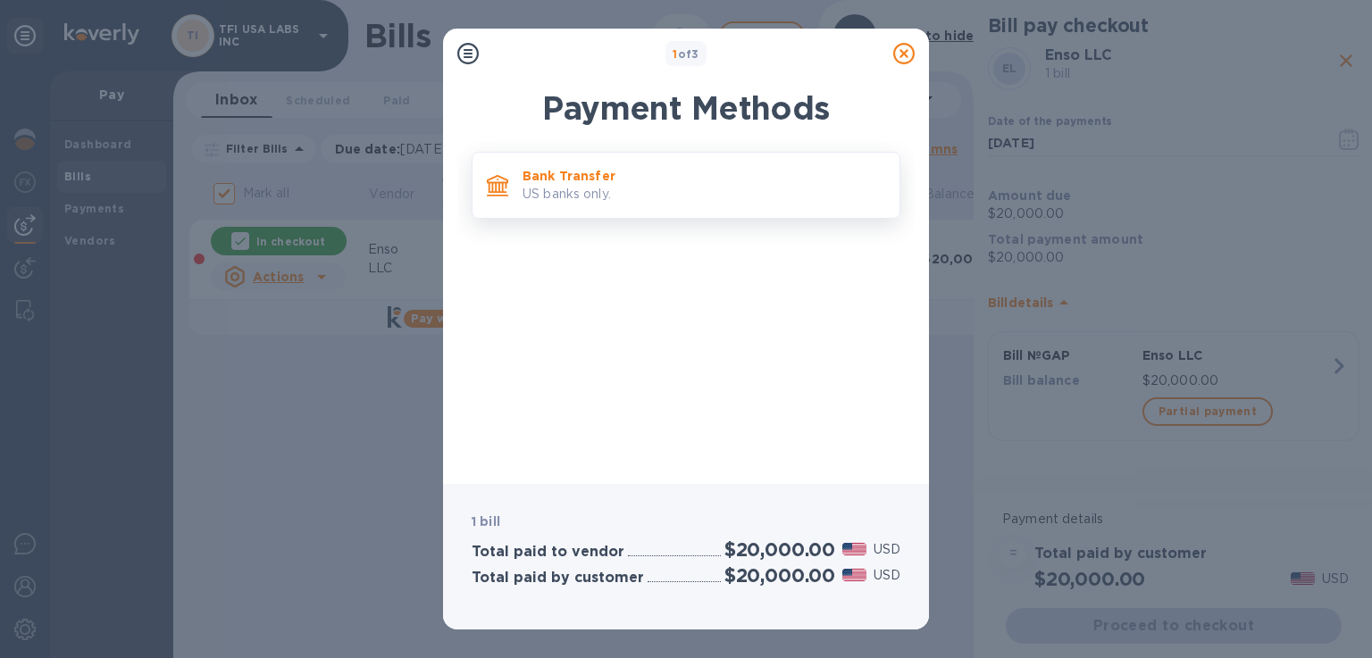
click at [594, 189] on p "US banks only." at bounding box center [704, 194] width 363 height 19
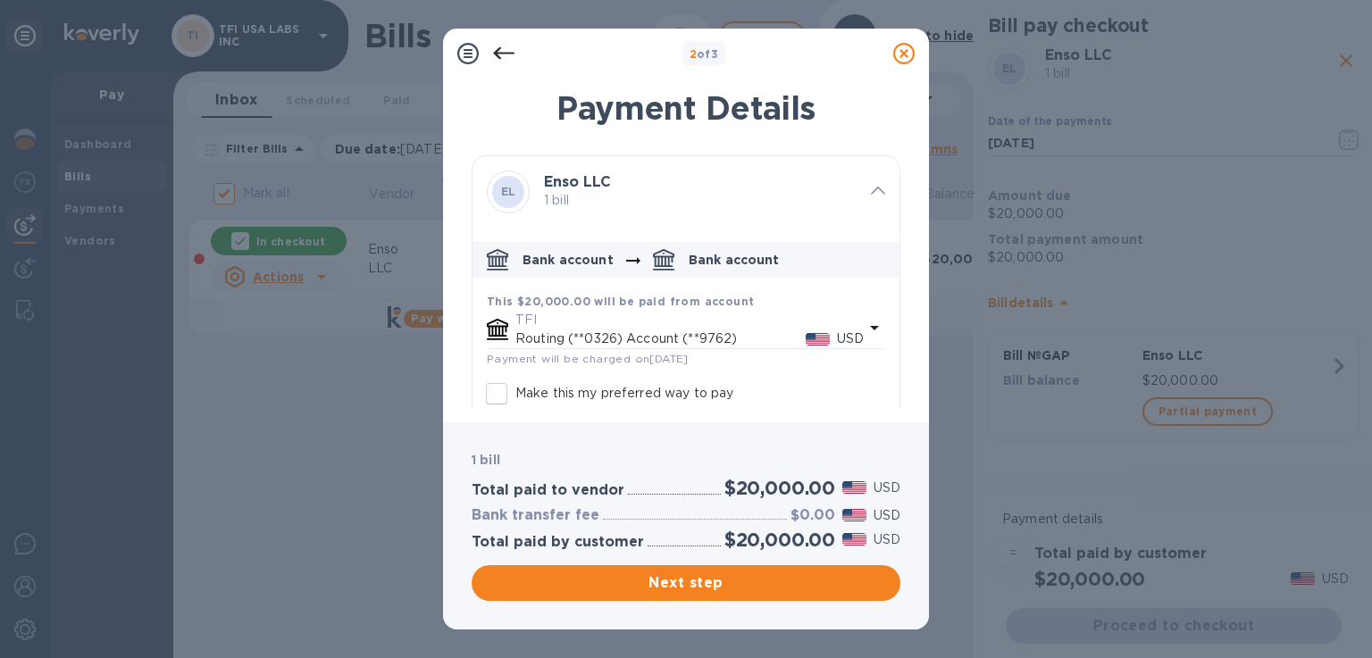
click at [699, 346] on p "Routing (**0326) Account (**9762)" at bounding box center [661, 339] width 290 height 19
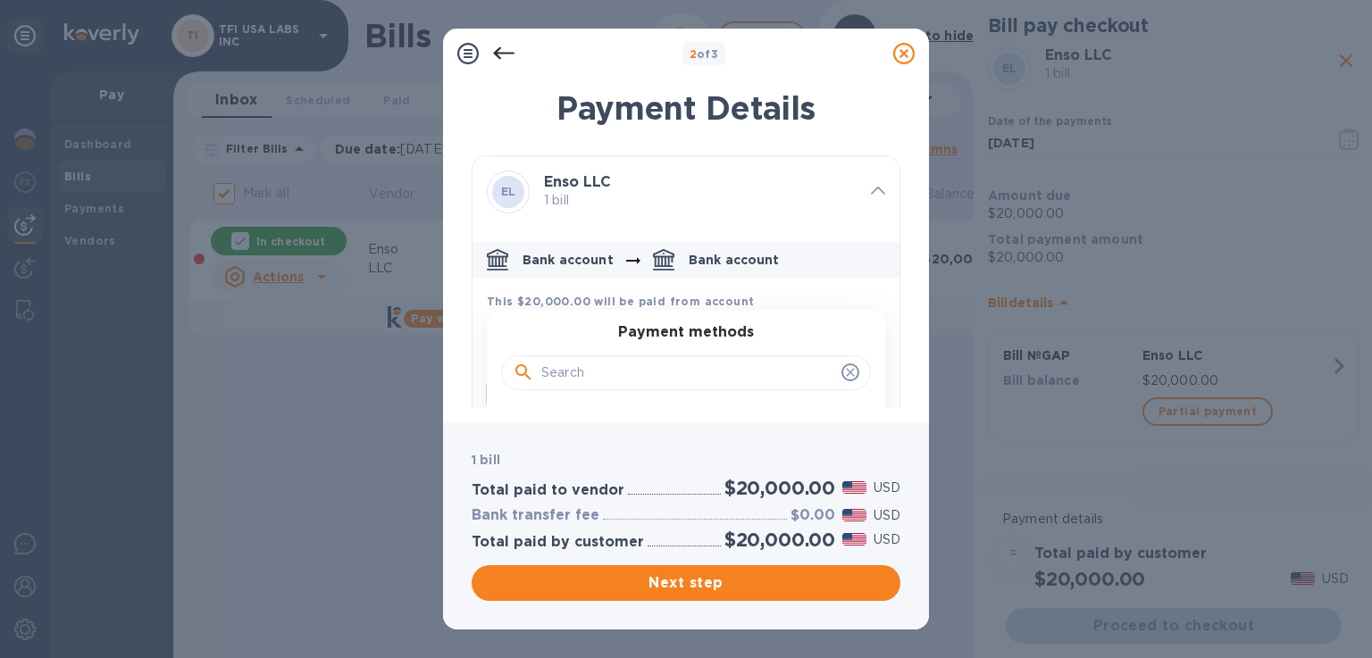
click at [699, 346] on div "default-method" at bounding box center [686, 371] width 370 height 61
click at [846, 371] on icon "default-method" at bounding box center [850, 373] width 8 height 8
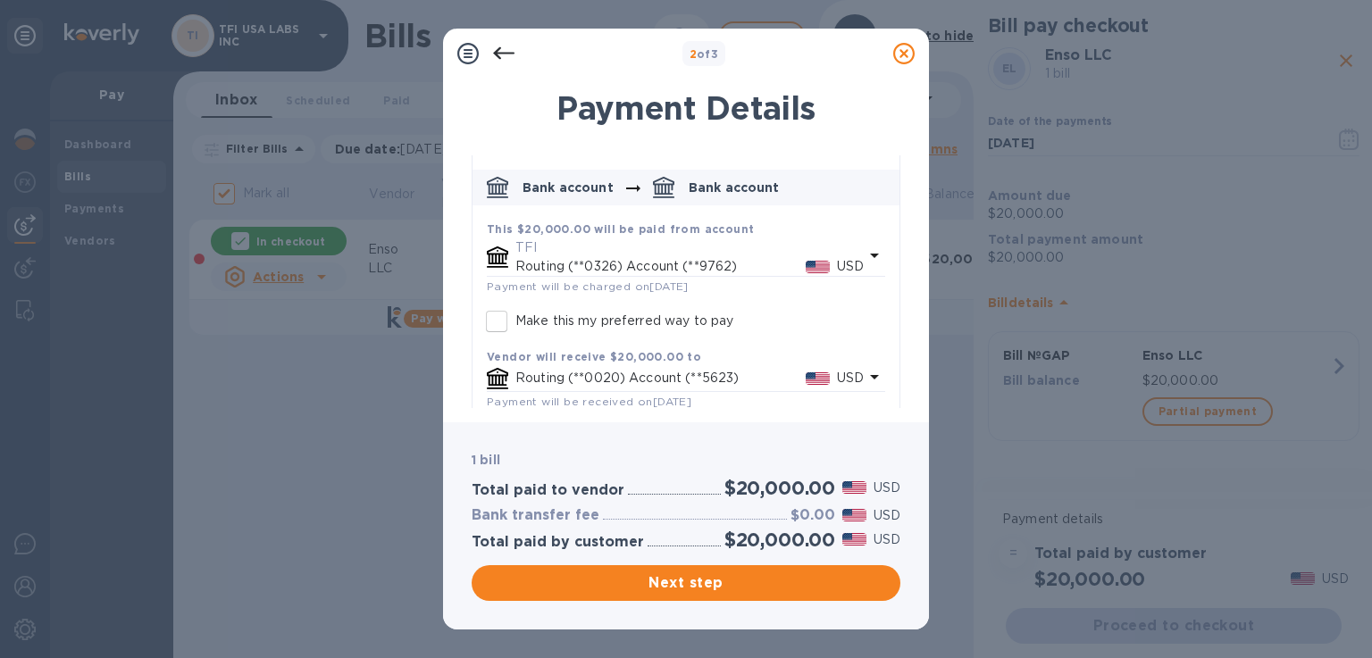
scroll to position [74, 0]
click at [867, 262] on icon "default-method" at bounding box center [874, 253] width 21 height 21
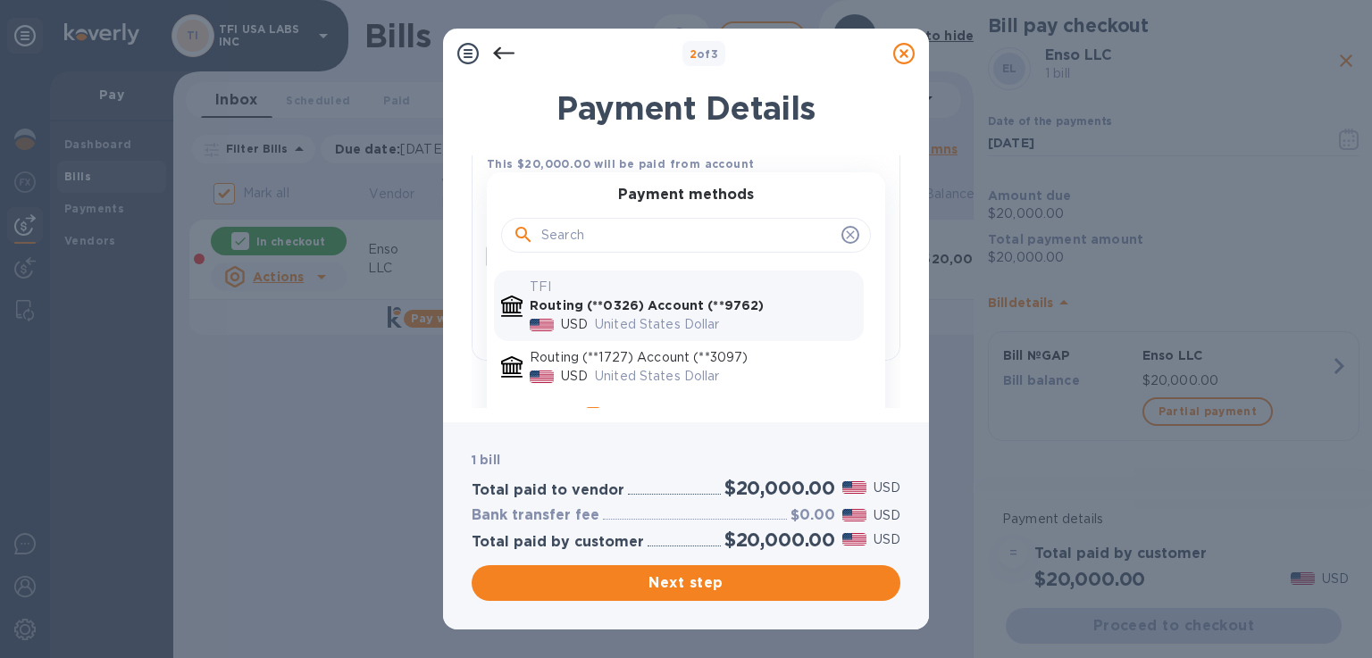
scroll to position [172, 0]
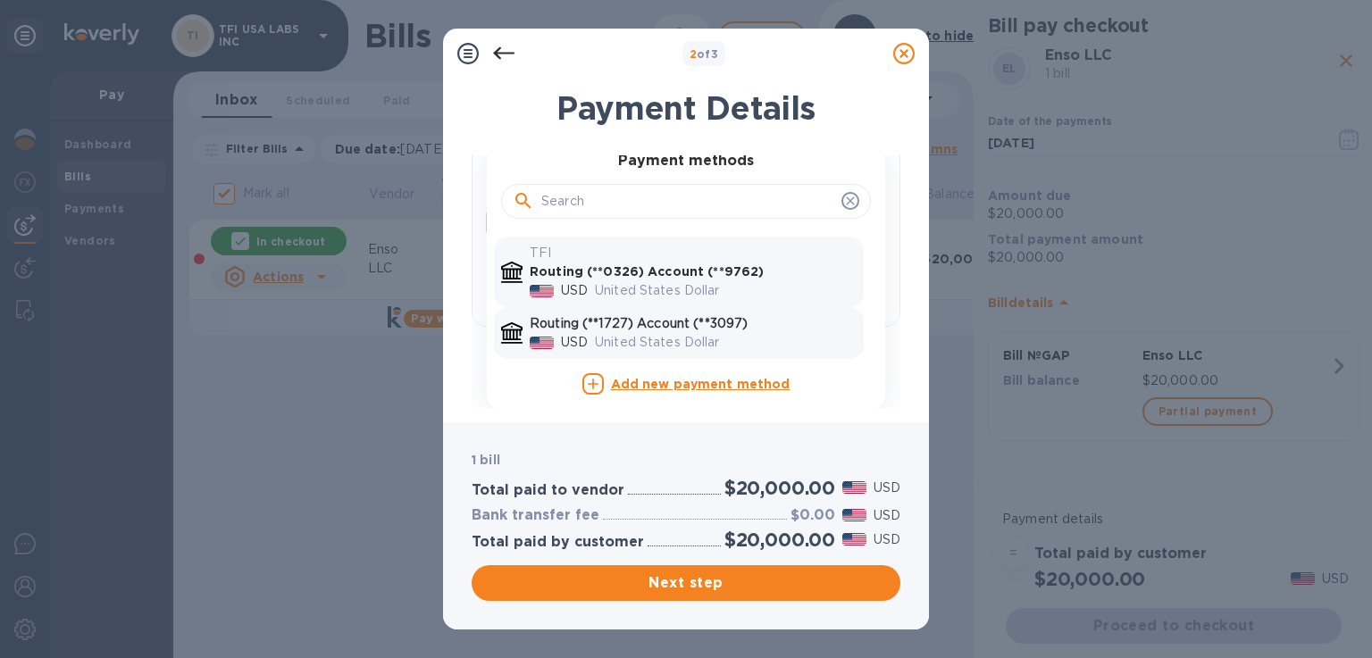
click at [713, 340] on p "United States Dollar" at bounding box center [726, 342] width 262 height 19
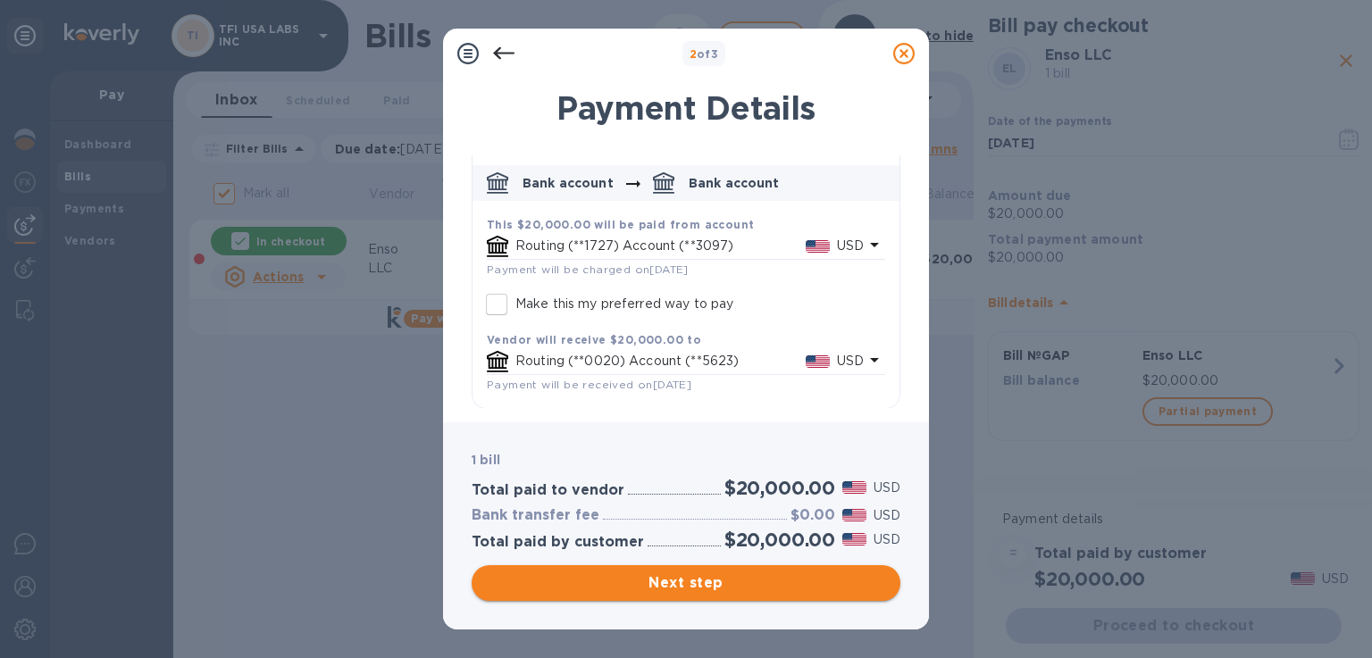
click at [597, 584] on span "Next step" at bounding box center [686, 583] width 400 height 21
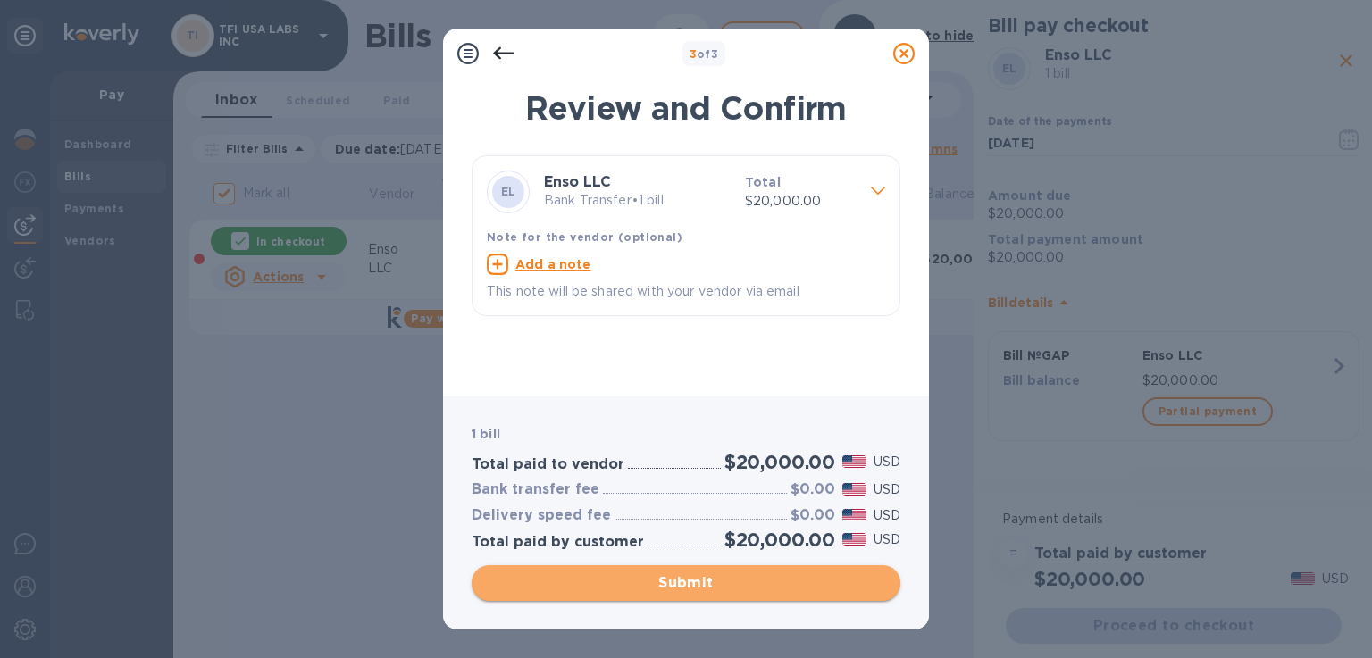
click at [597, 584] on span "Submit" at bounding box center [686, 583] width 400 height 21
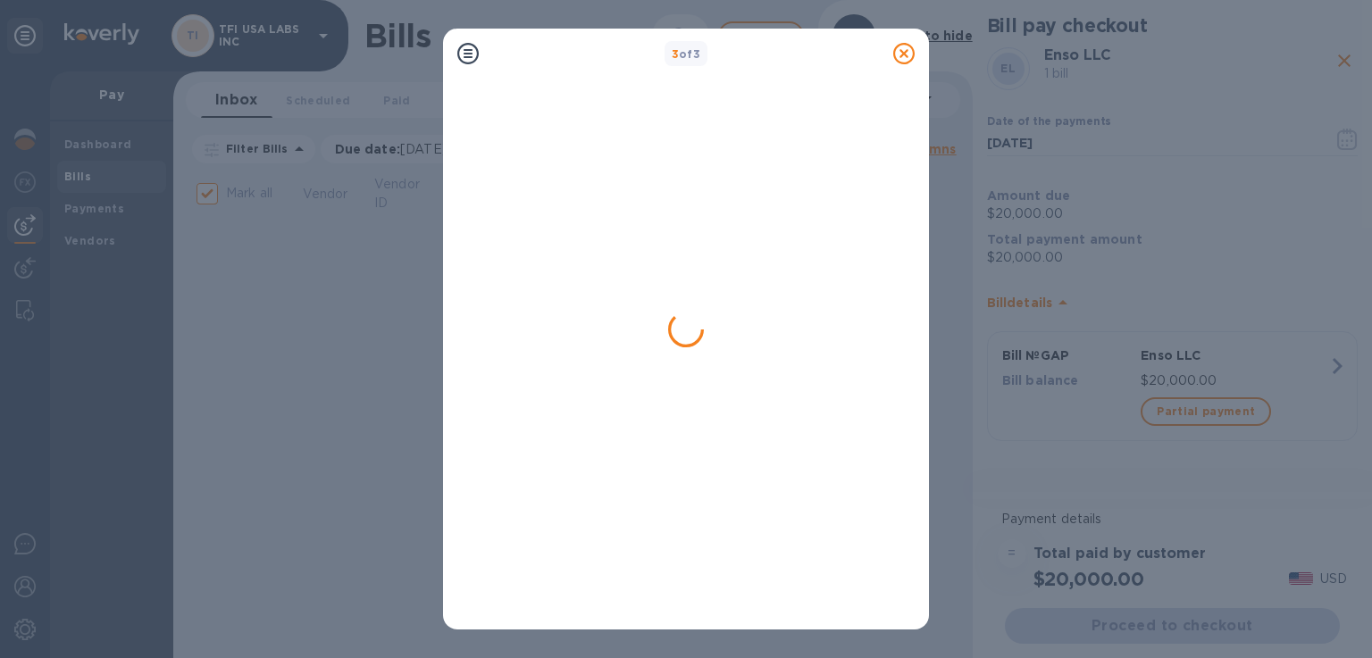
checkbox input "false"
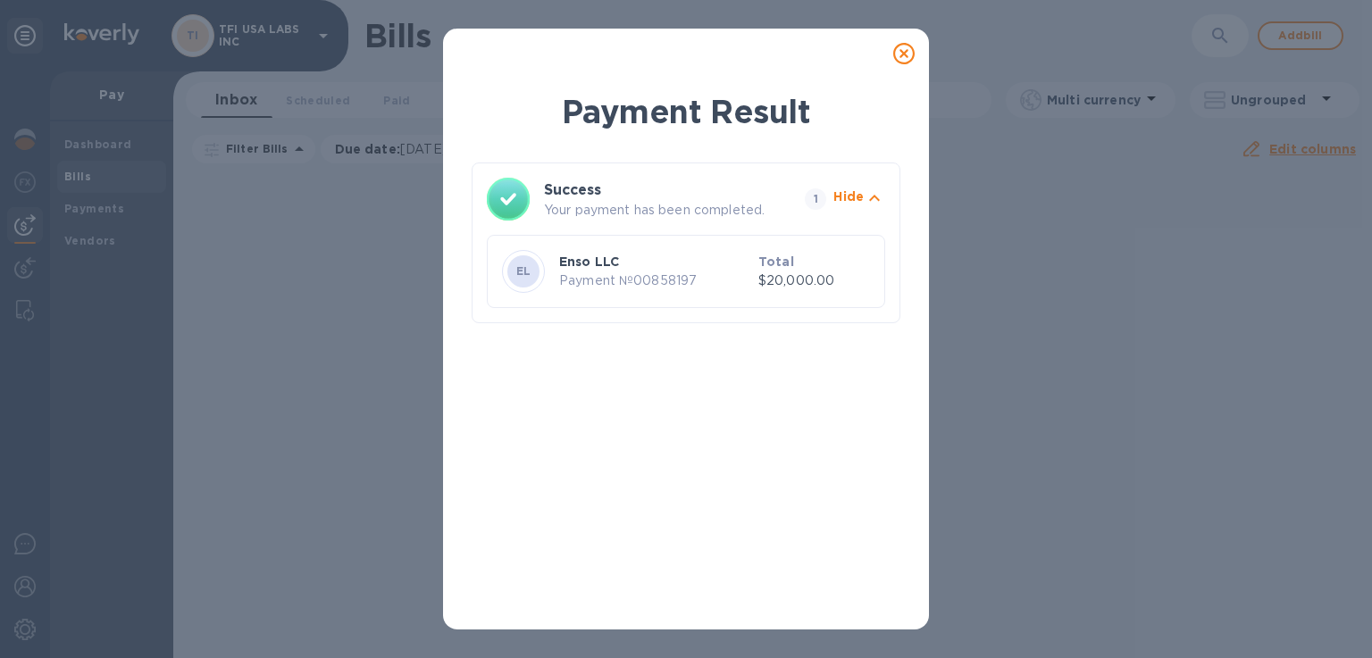
click at [899, 58] on icon at bounding box center [903, 53] width 21 height 21
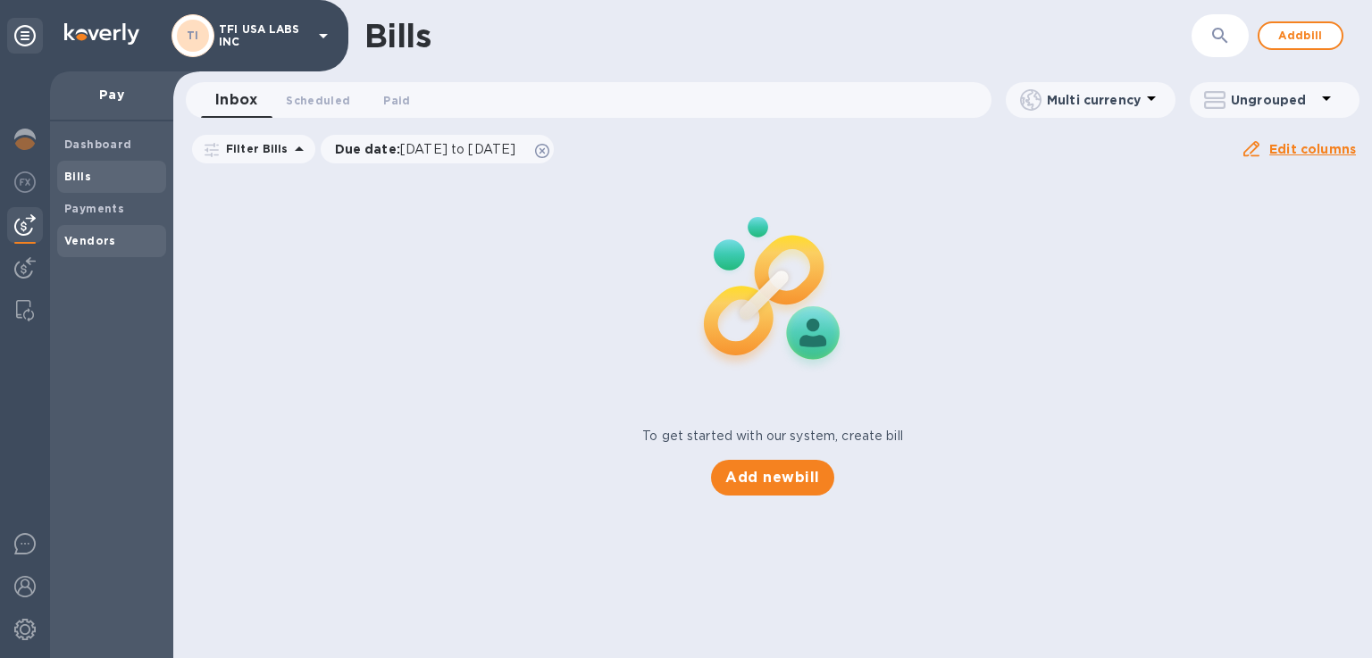
click at [95, 247] on span "Vendors" at bounding box center [90, 241] width 52 height 18
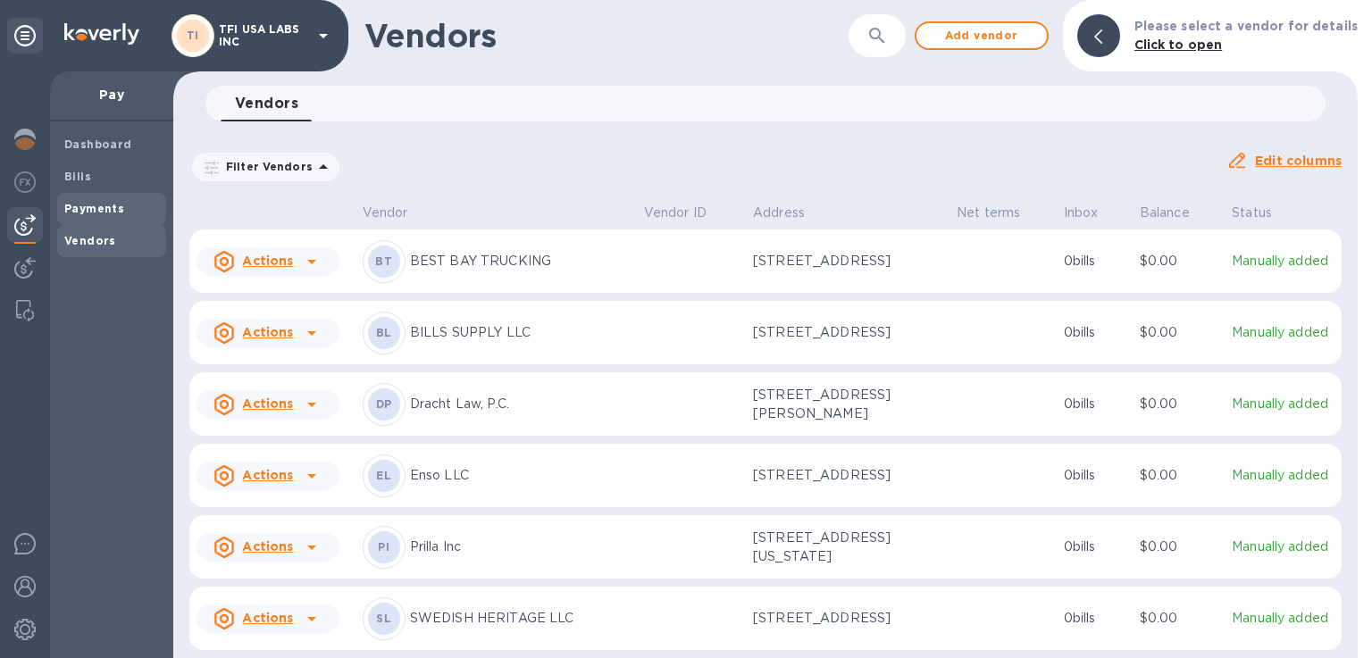
click at [81, 196] on div "Payments" at bounding box center [111, 209] width 109 height 32
